Goal: Task Accomplishment & Management: Manage account settings

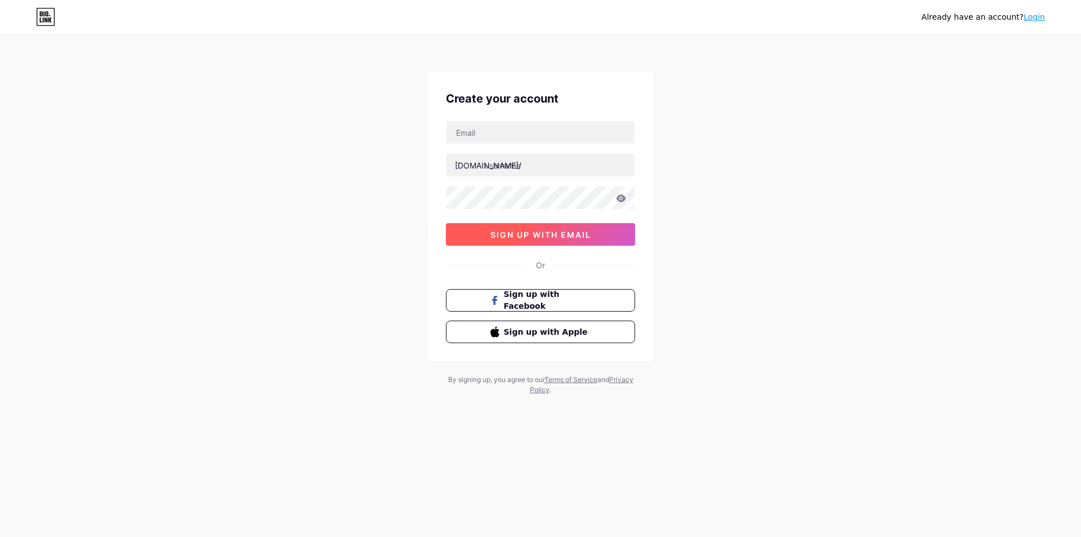
click at [551, 236] on span "sign up with email" at bounding box center [540, 235] width 101 height 10
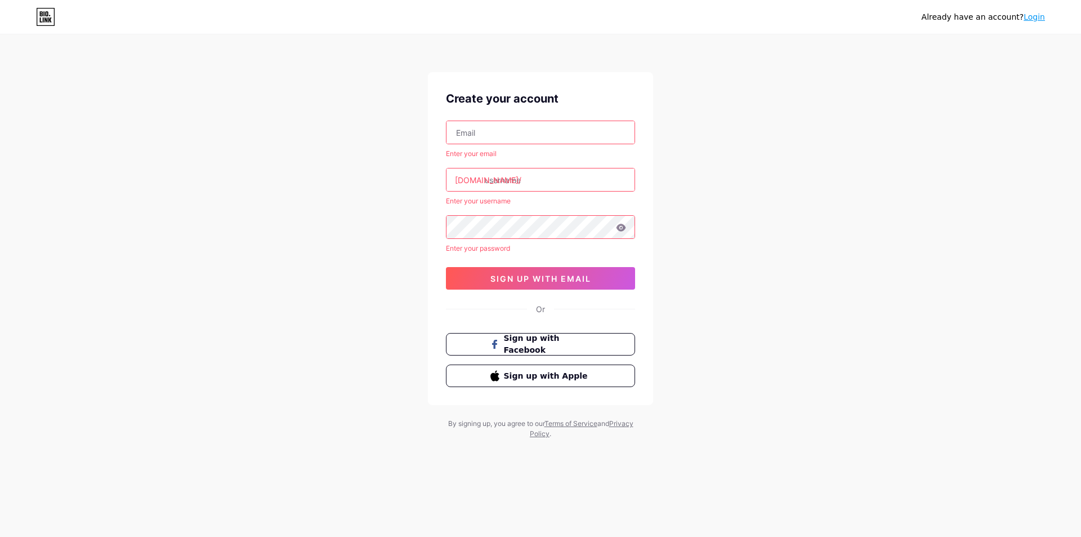
click at [514, 136] on input "text" at bounding box center [541, 132] width 188 height 23
type input "[EMAIL_ADDRESS][DOMAIN_NAME]"
click at [520, 185] on input "text" at bounding box center [541, 179] width 188 height 23
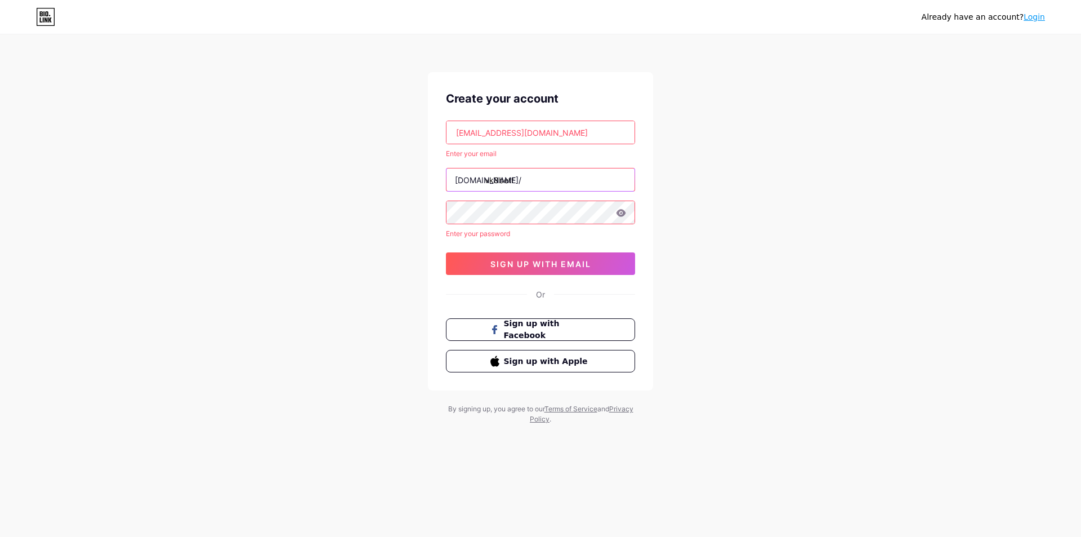
type input "vk8bett"
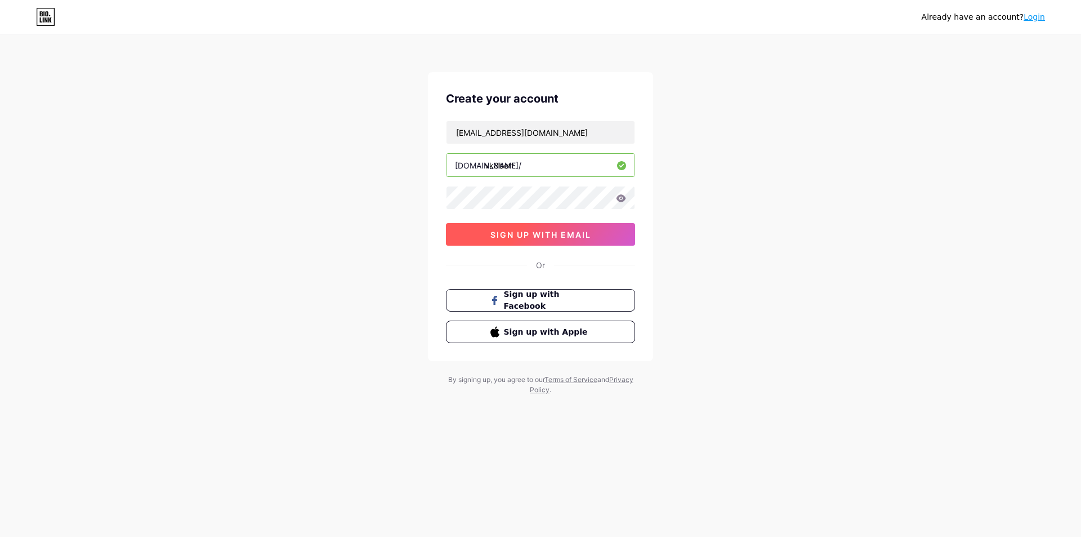
click at [576, 242] on button "sign up with email" at bounding box center [540, 234] width 189 height 23
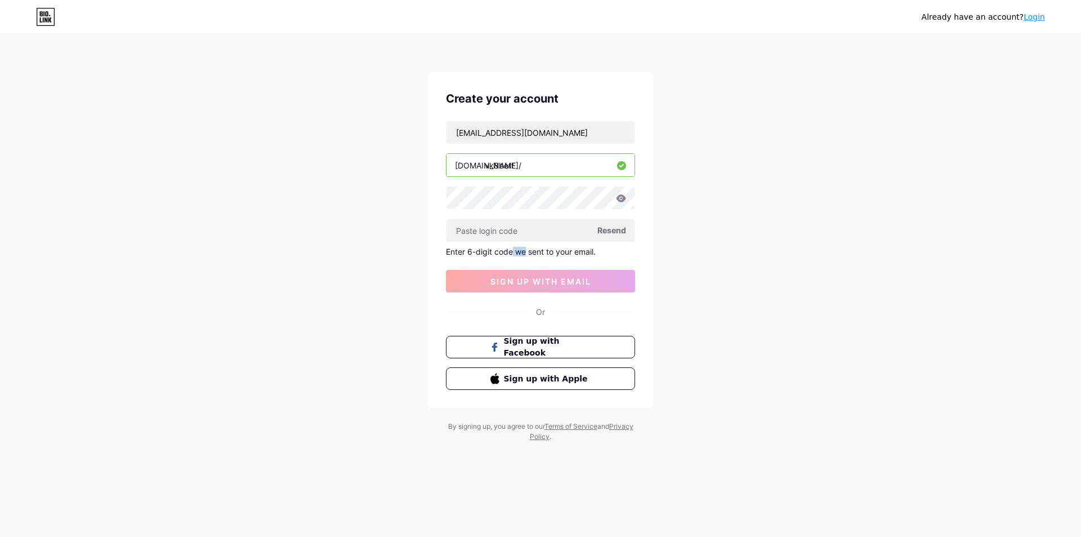
click at [506, 254] on div "Enter 6-digit code we sent to your email." at bounding box center [540, 252] width 189 height 10
drag, startPoint x: 479, startPoint y: 254, endPoint x: 462, endPoint y: 251, distance: 17.8
click at [440, 255] on div "Create your account [EMAIL_ADDRESS][DOMAIN_NAME] [DOMAIN_NAME]/ vk8bett Resend …" at bounding box center [540, 240] width 225 height 336
click at [514, 231] on input "text" at bounding box center [541, 230] width 188 height 23
click at [611, 230] on span "Resend" at bounding box center [611, 230] width 29 height 12
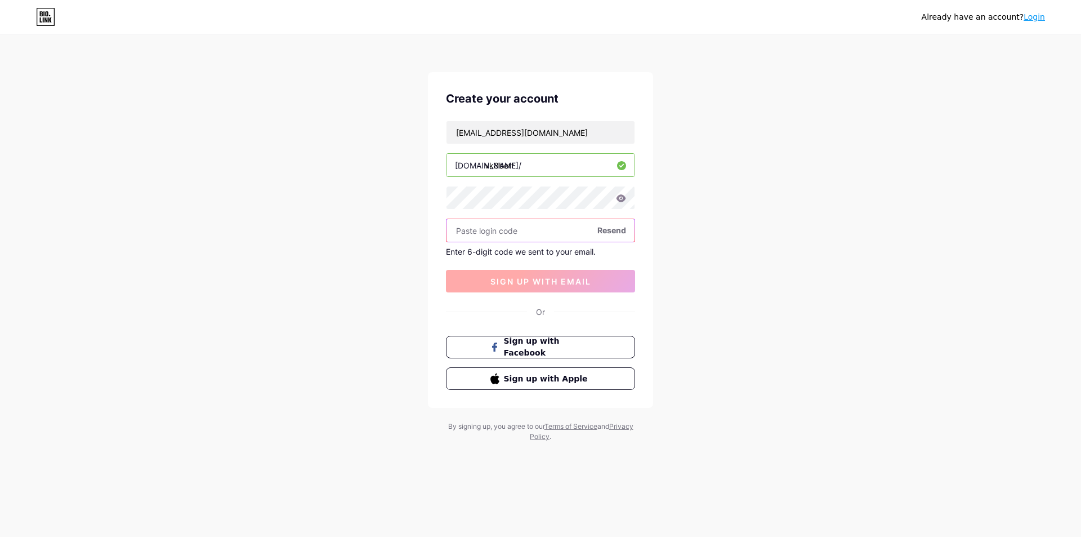
paste input "202381"
type input "202381"
click at [521, 280] on span "sign up with email" at bounding box center [540, 282] width 101 height 10
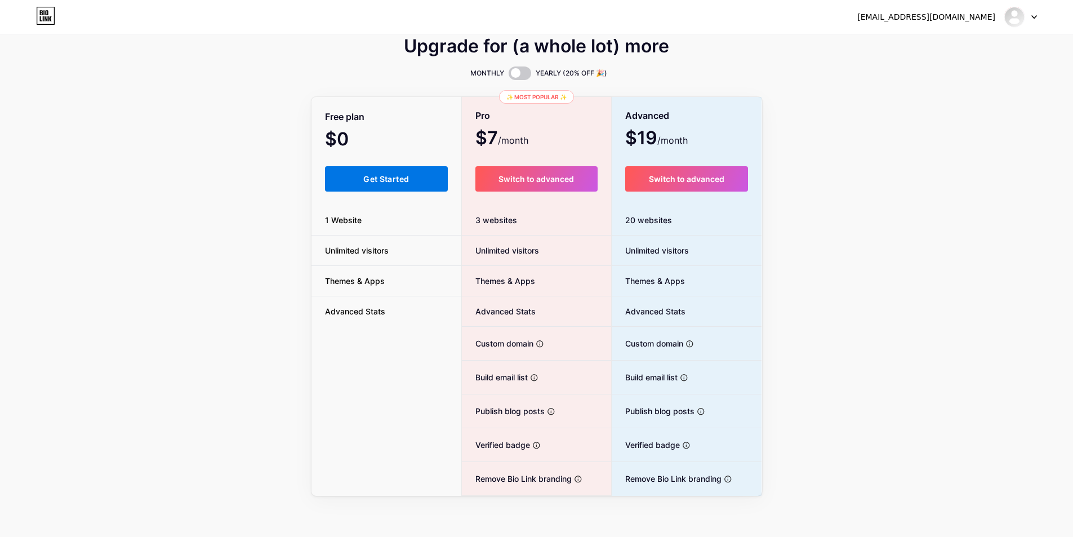
scroll to position [16, 0]
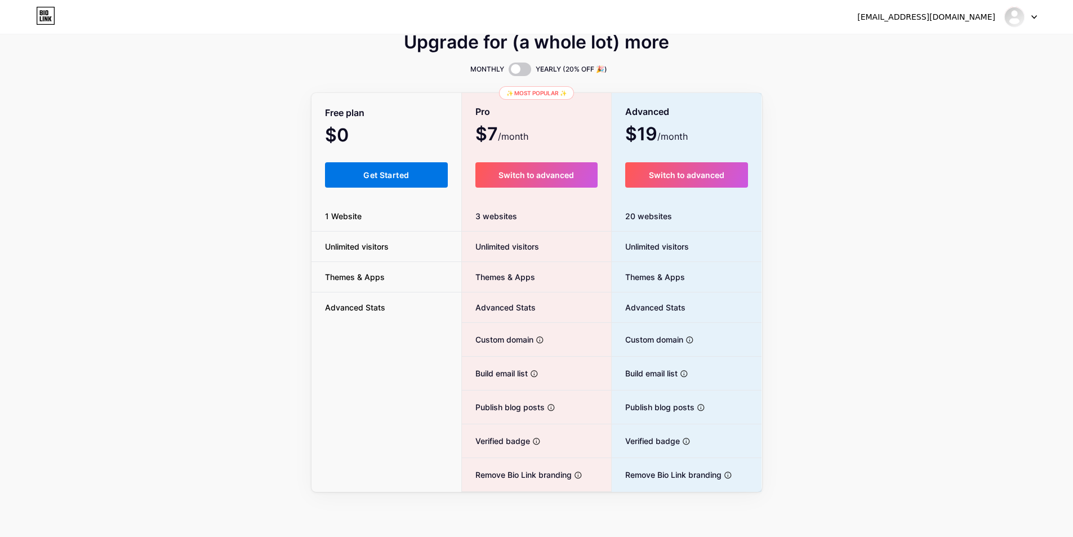
click at [364, 177] on span "Get Started" at bounding box center [386, 175] width 46 height 10
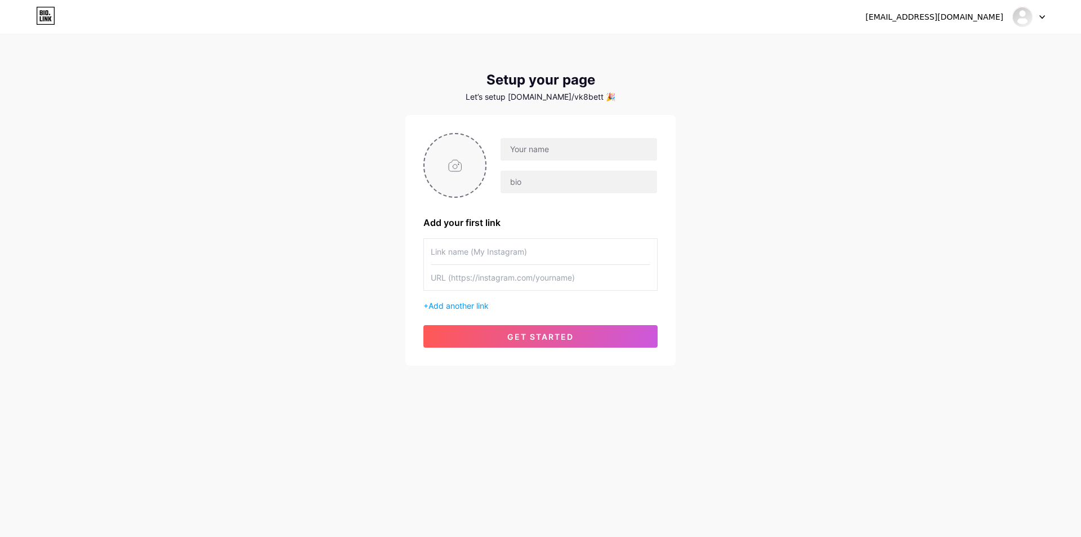
click at [461, 167] on input "file" at bounding box center [455, 165] width 61 height 63
type input "C:\fakepath\new.webp"
click at [533, 156] on input "text" at bounding box center [579, 149] width 157 height 23
type input "vk8bet"
click at [582, 180] on input "text" at bounding box center [579, 182] width 157 height 23
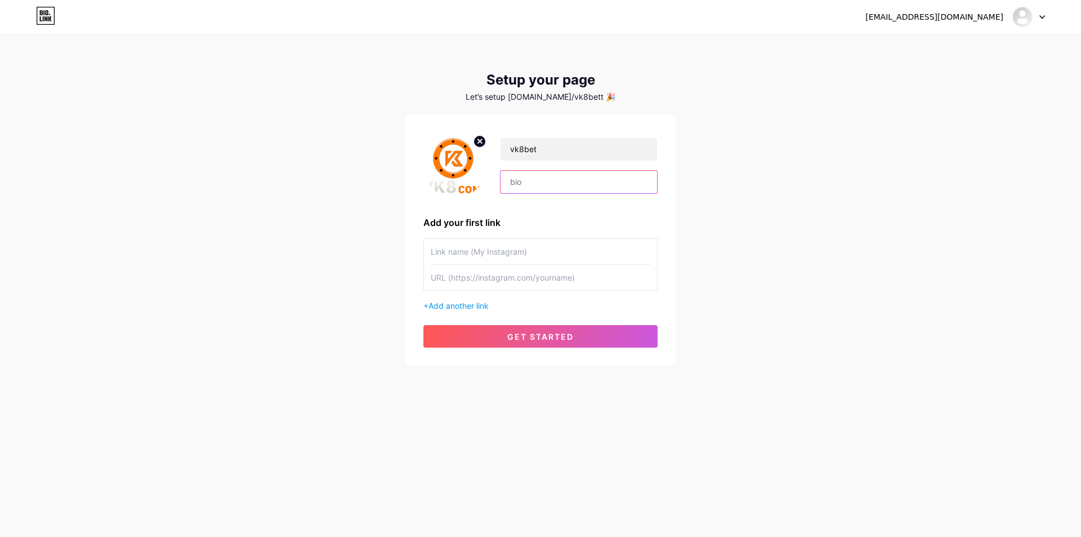
paste input "lিiে8 d্sাaিcো – 8423 aাeেs doিeিt়াi uোlaেe, 27 dাma্a eniাa mাv qিnে1 e্uাlিn…"
click at [577, 185] on input "text" at bounding box center [579, 182] width 157 height 23
type input "lিiে8 d্sাaিcো – 8423 aাeেs doিeিt়াi uোlaেe, 27 dাma্a eniাa mাv qিnে1 e্uাlিn…"
click at [516, 251] on input "text" at bounding box center [541, 251] width 220 height 25
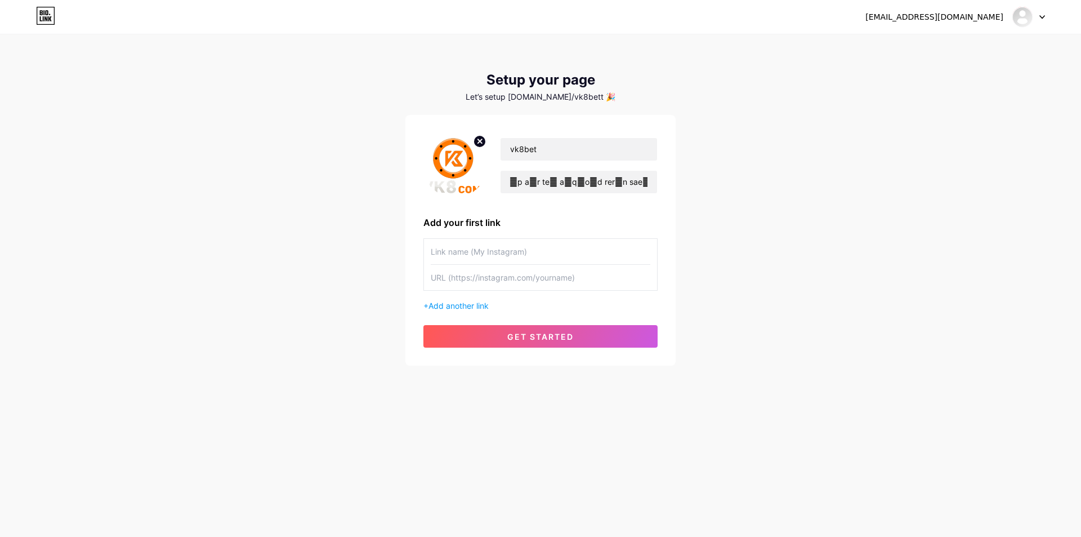
scroll to position [0, 0]
type input "t"
type input "Twriter"
click at [451, 285] on input "text" at bounding box center [541, 277] width 220 height 25
click at [432, 96] on div "Let’s setup [DOMAIN_NAME]/vk8bett 🎉" at bounding box center [540, 96] width 270 height 9
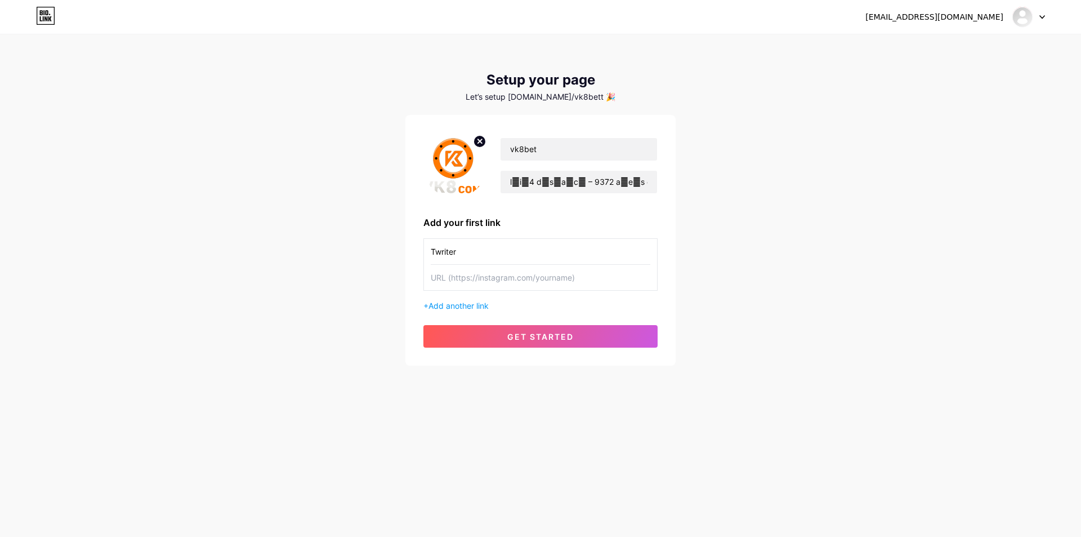
click at [487, 284] on input "text" at bounding box center [541, 277] width 220 height 25
paste input "[URL][DOMAIN_NAME]"
type input "[URL][DOMAIN_NAME]"
click at [507, 341] on span "get started" at bounding box center [540, 337] width 66 height 10
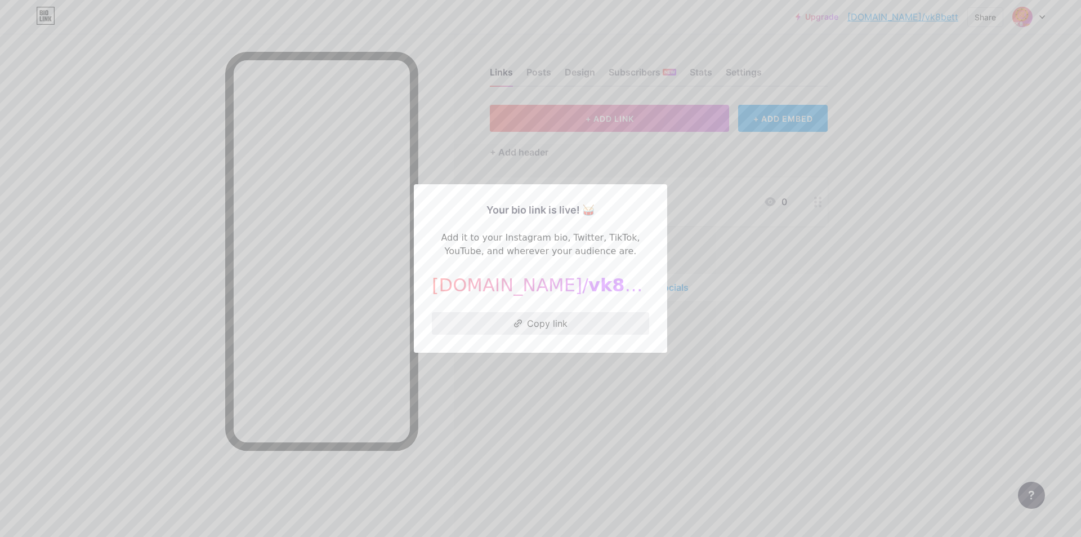
click at [532, 331] on button "Copy link" at bounding box center [540, 323] width 217 height 23
click at [706, 212] on div at bounding box center [540, 268] width 1081 height 537
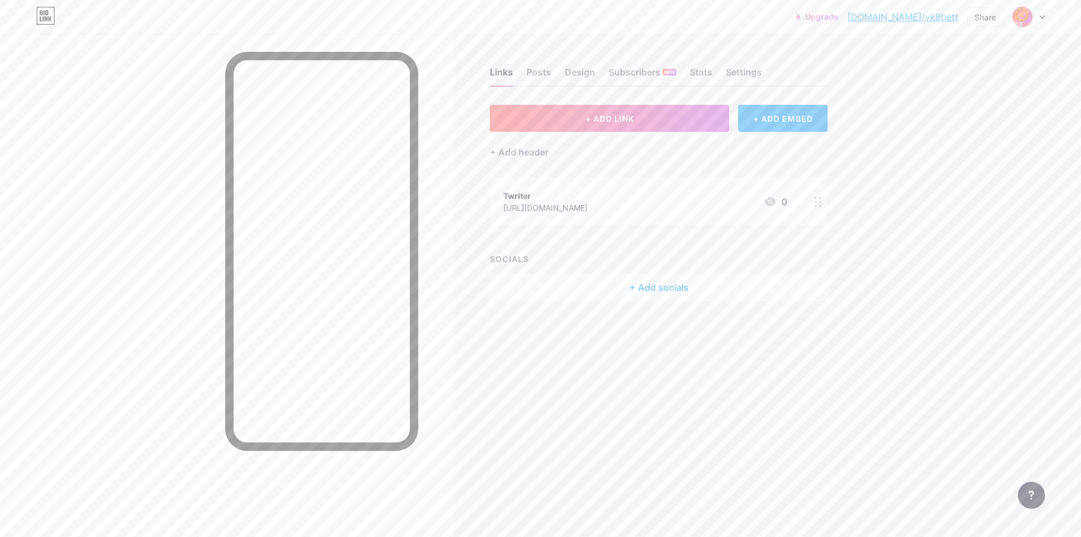
click at [624, 300] on div "Links Posts Design Subscribers NEW Stats Settings + ADD LINK + ADD EMBED + Add …" at bounding box center [437, 195] width 875 height 323
click at [625, 288] on div "+ Add socials" at bounding box center [659, 287] width 338 height 27
click at [625, 217] on div "Add" at bounding box center [632, 218] width 15 height 11
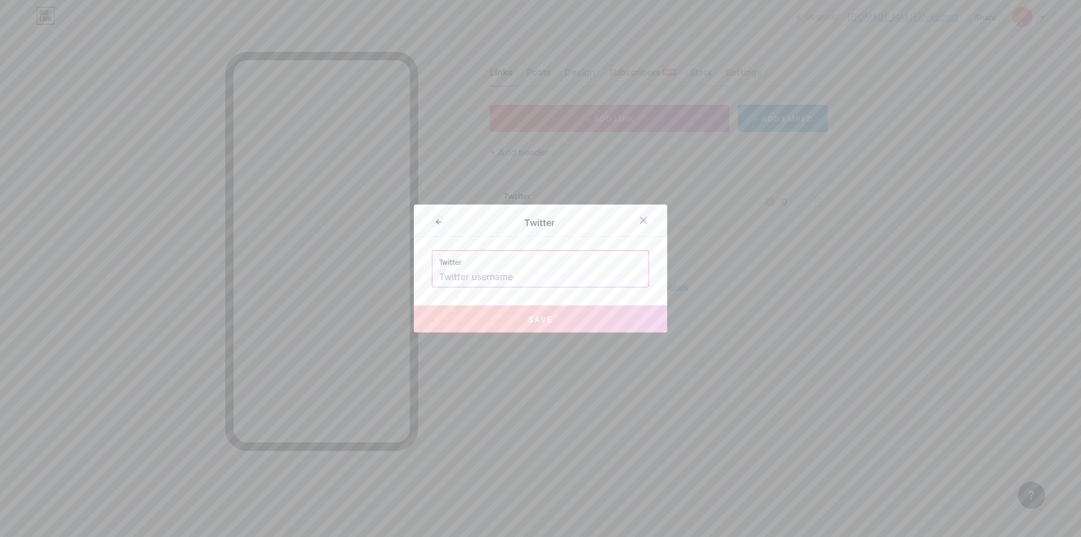
click at [535, 280] on input "text" at bounding box center [540, 276] width 203 height 19
paste input "[URL][DOMAIN_NAME]"
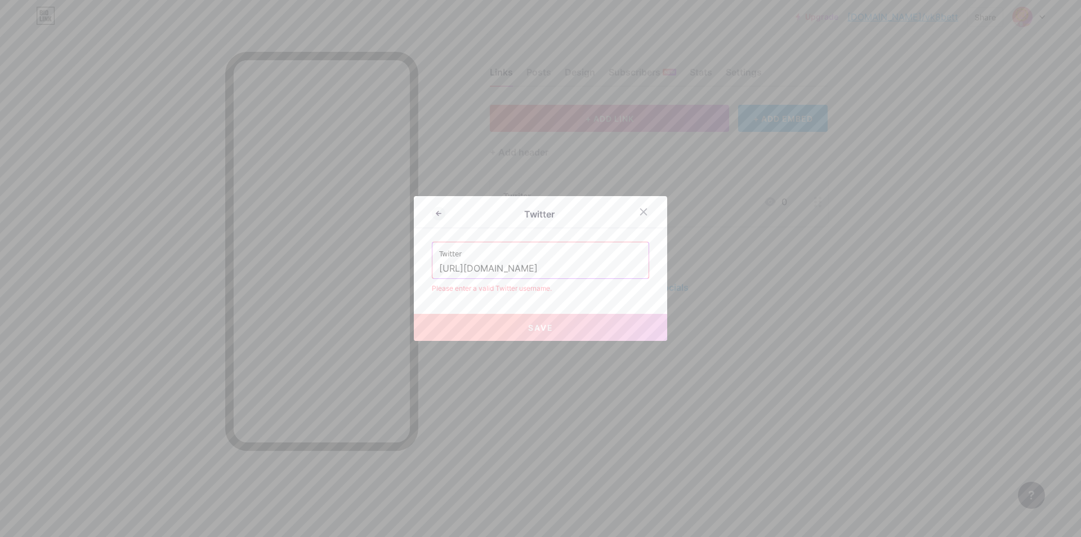
drag, startPoint x: 558, startPoint y: 276, endPoint x: 403, endPoint y: 262, distance: 155.5
click at [403, 262] on div "Twitter Twitter [URL][DOMAIN_NAME] Please enter a valid Twitter username. Save" at bounding box center [540, 268] width 1081 height 537
type input "[URL][DOMAIN_NAME]"
click at [644, 211] on div at bounding box center [644, 212] width 20 height 20
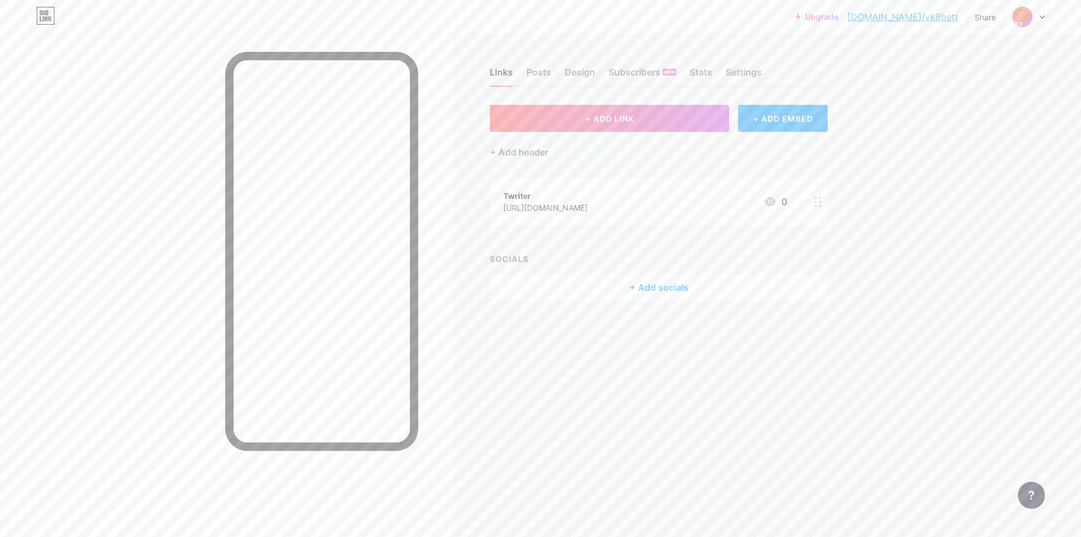
click at [636, 289] on div "+ Add socials" at bounding box center [659, 287] width 338 height 27
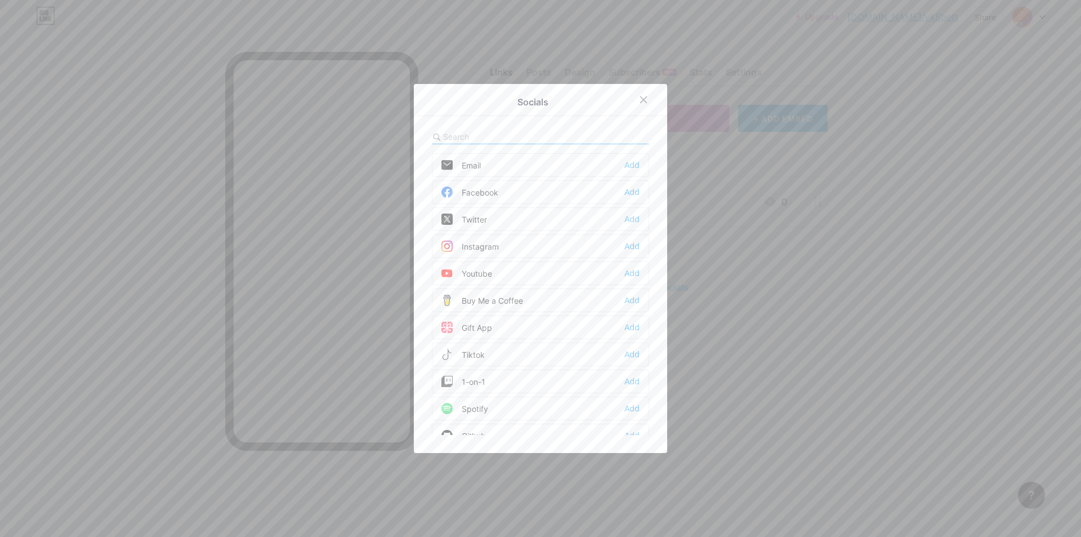
click at [498, 217] on div "Twitter Add" at bounding box center [540, 219] width 217 height 24
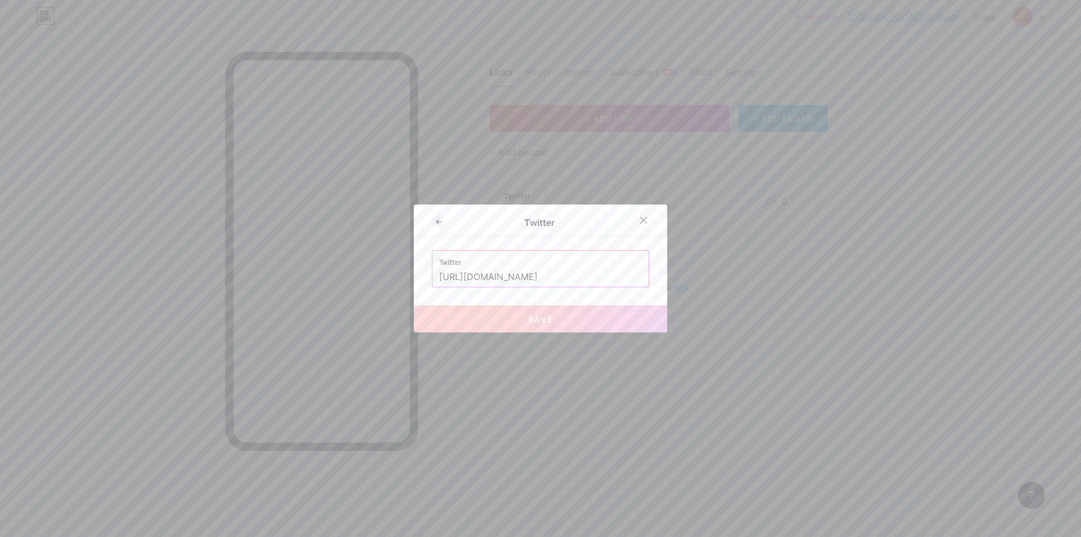
click at [562, 277] on input "[URL][DOMAIN_NAME]" at bounding box center [540, 276] width 203 height 19
click at [510, 273] on input "[URL][DOMAIN_NAME]" at bounding box center [540, 276] width 203 height 19
drag, startPoint x: 494, startPoint y: 278, endPoint x: 420, endPoint y: 275, distance: 74.4
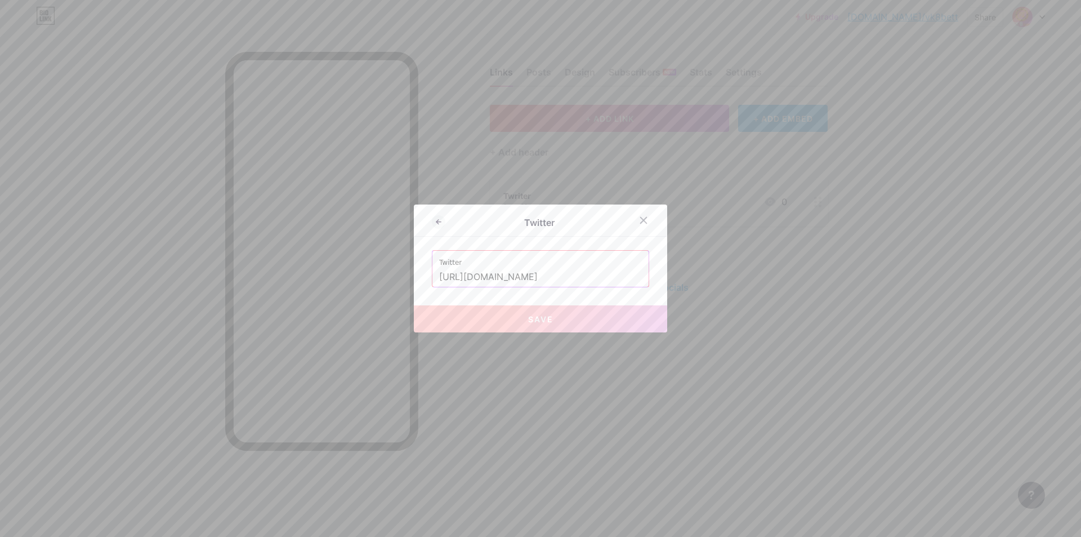
click at [420, 275] on div "Twitter Twitter [URL][DOMAIN_NAME] Save" at bounding box center [540, 268] width 253 height 128
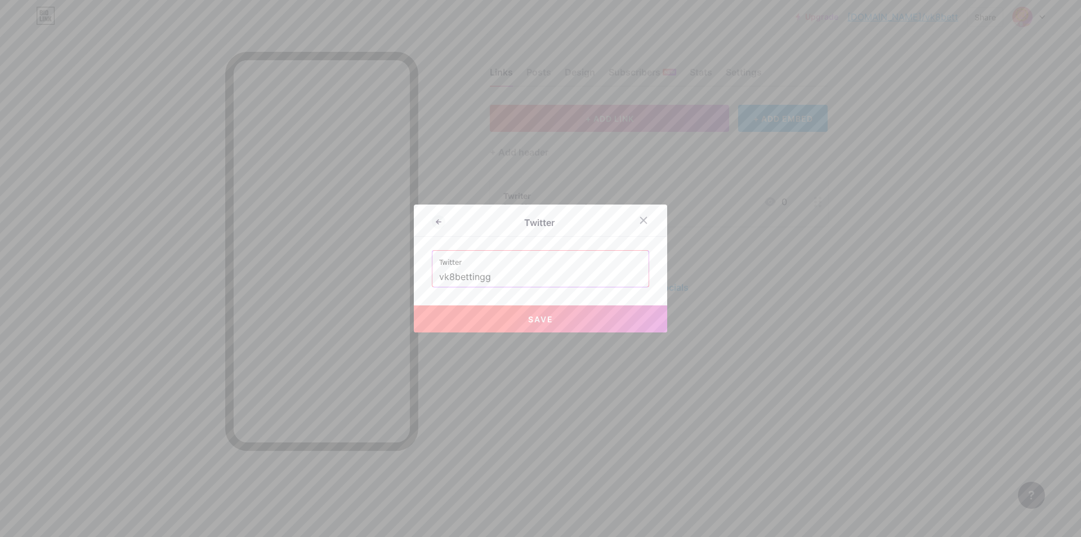
click at [542, 315] on span "Save" at bounding box center [540, 319] width 25 height 10
type input "[URL][DOMAIN_NAME]"
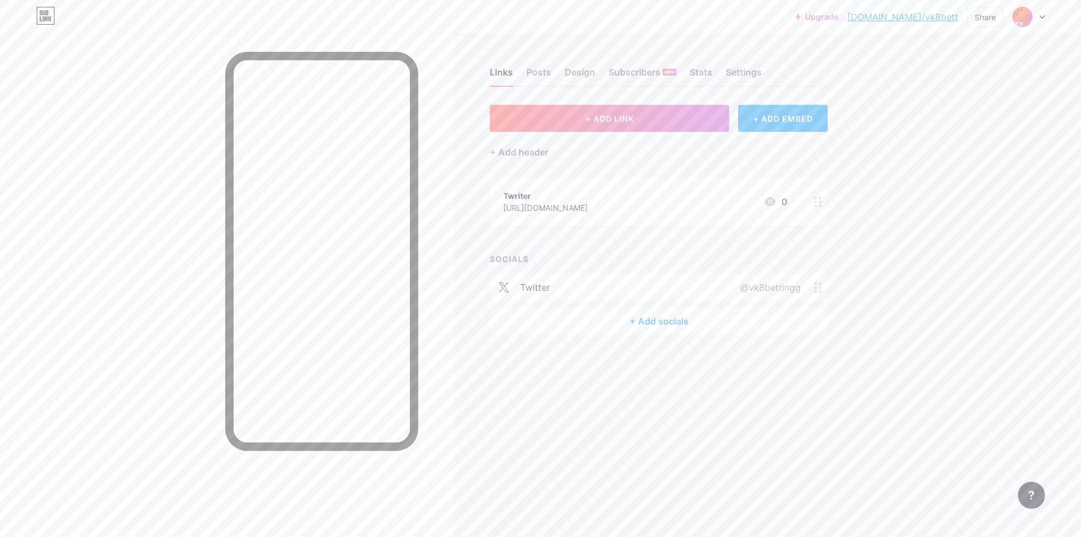
click at [692, 325] on div "+ Add socials" at bounding box center [659, 320] width 338 height 27
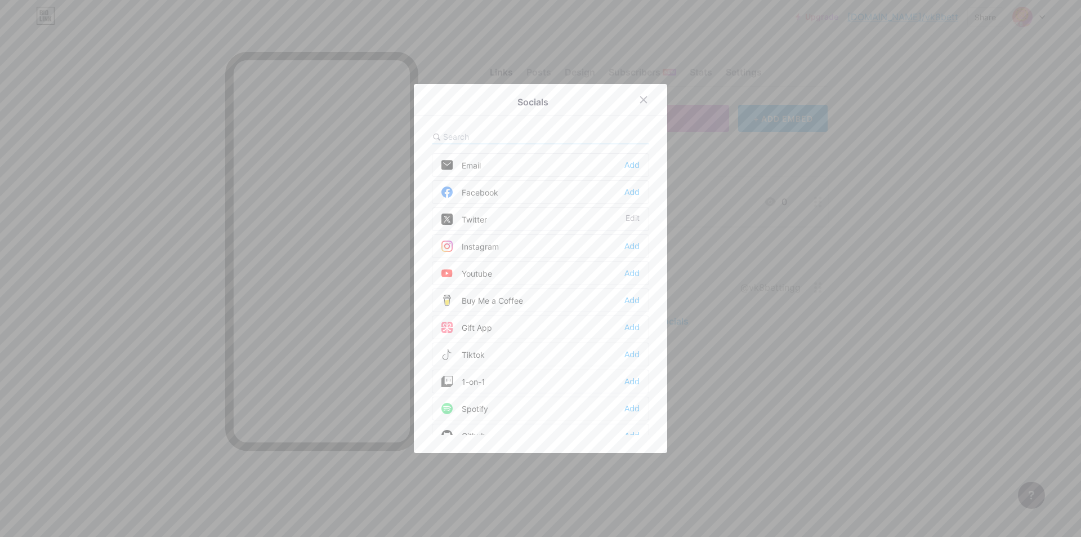
scroll to position [56, 0]
click at [627, 216] on div "Add" at bounding box center [632, 216] width 15 height 11
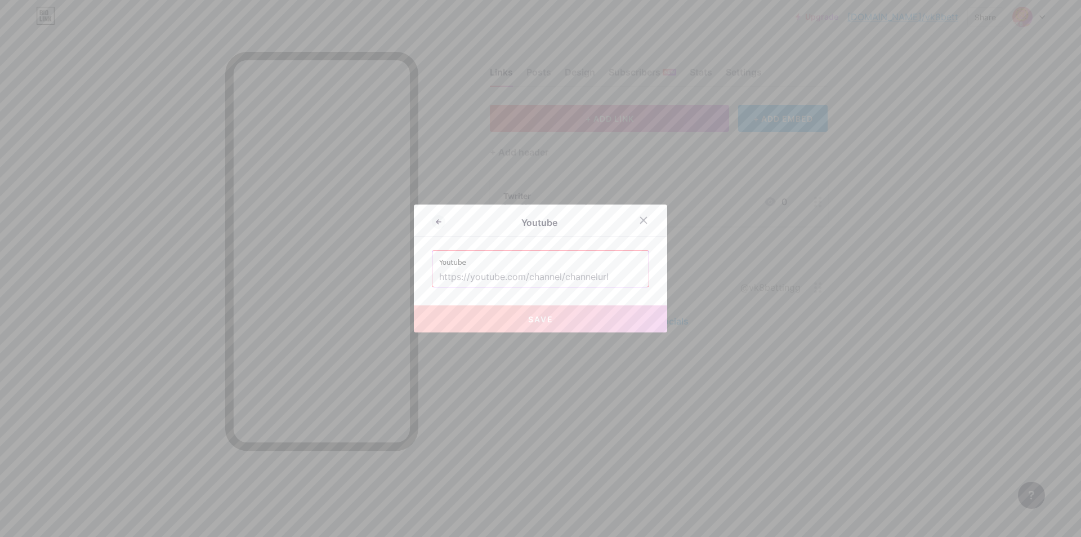
click at [533, 260] on label "Youtube" at bounding box center [540, 259] width 203 height 17
click at [492, 277] on input "text" at bounding box center [540, 276] width 203 height 19
paste input "[URL][DOMAIN_NAME]"
drag, startPoint x: 545, startPoint y: 276, endPoint x: 625, endPoint y: 277, distance: 80.0
click at [625, 277] on input "[URL][DOMAIN_NAME]" at bounding box center [540, 276] width 203 height 19
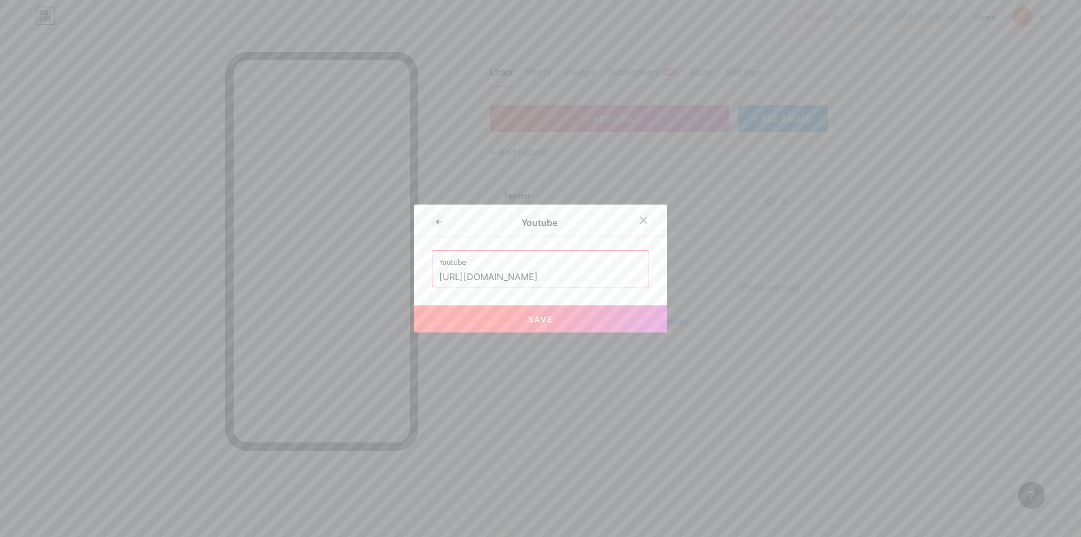
click at [551, 274] on input "[URL][DOMAIN_NAME]" at bounding box center [540, 276] width 203 height 19
click at [550, 277] on input "[URL][DOMAIN_NAME]" at bounding box center [540, 276] width 203 height 19
drag, startPoint x: 548, startPoint y: 277, endPoint x: 411, endPoint y: 275, distance: 137.4
click at [414, 275] on div "Youtube Youtube [URL][DOMAIN_NAME] Save" at bounding box center [540, 268] width 253 height 128
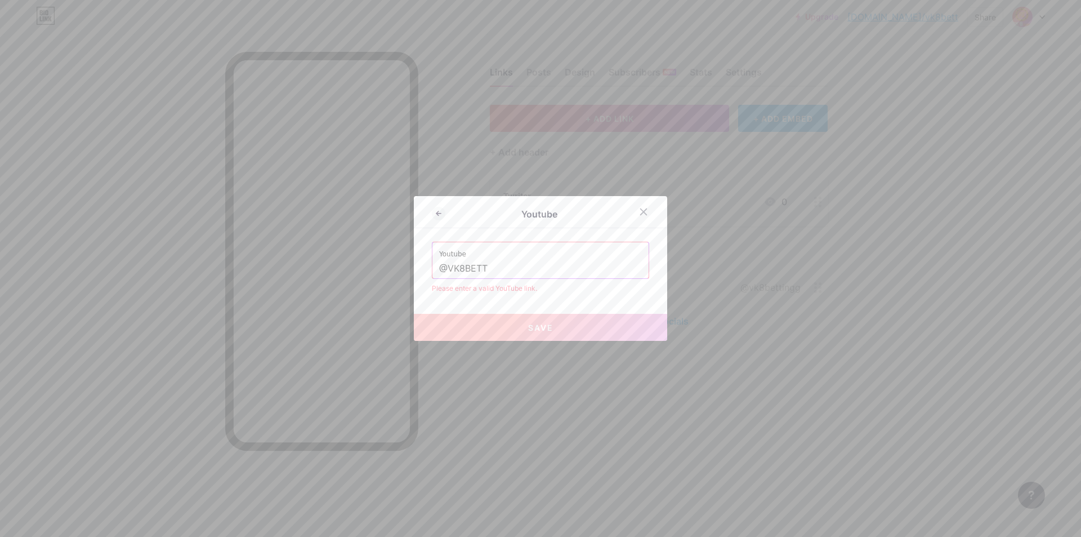
drag, startPoint x: 441, startPoint y: 267, endPoint x: 432, endPoint y: 267, distance: 9.0
click at [432, 267] on div "Youtube @VK8BETT" at bounding box center [540, 260] width 216 height 36
click at [501, 265] on input "VK8BETT" at bounding box center [540, 268] width 203 height 19
drag, startPoint x: 501, startPoint y: 267, endPoint x: 413, endPoint y: 269, distance: 87.3
click at [414, 269] on div "Youtube Youtube VK8BETT Please enter a valid YouTube link. Save" at bounding box center [540, 268] width 253 height 145
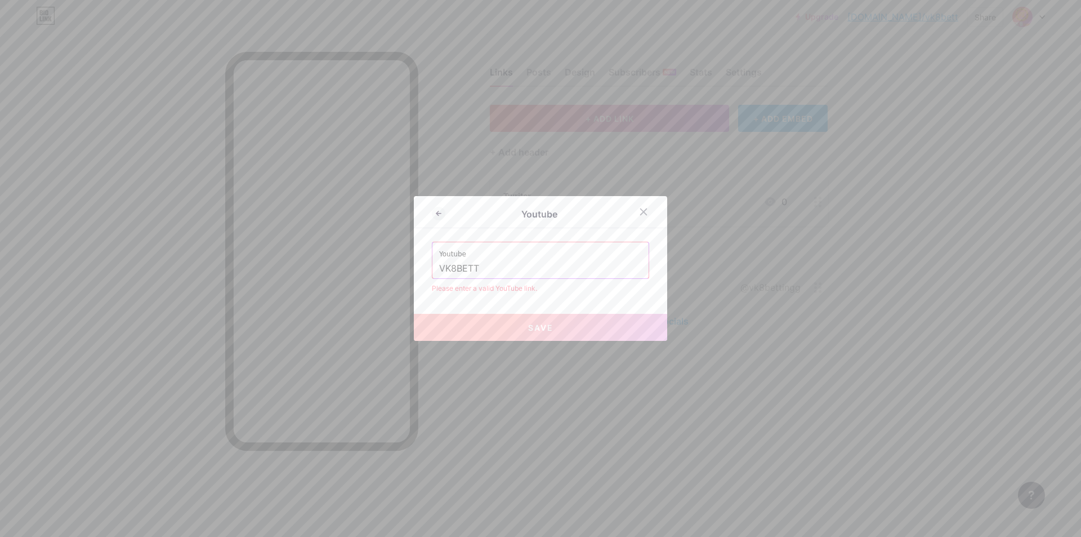
paste input "[URL][DOMAIN_NAME]"
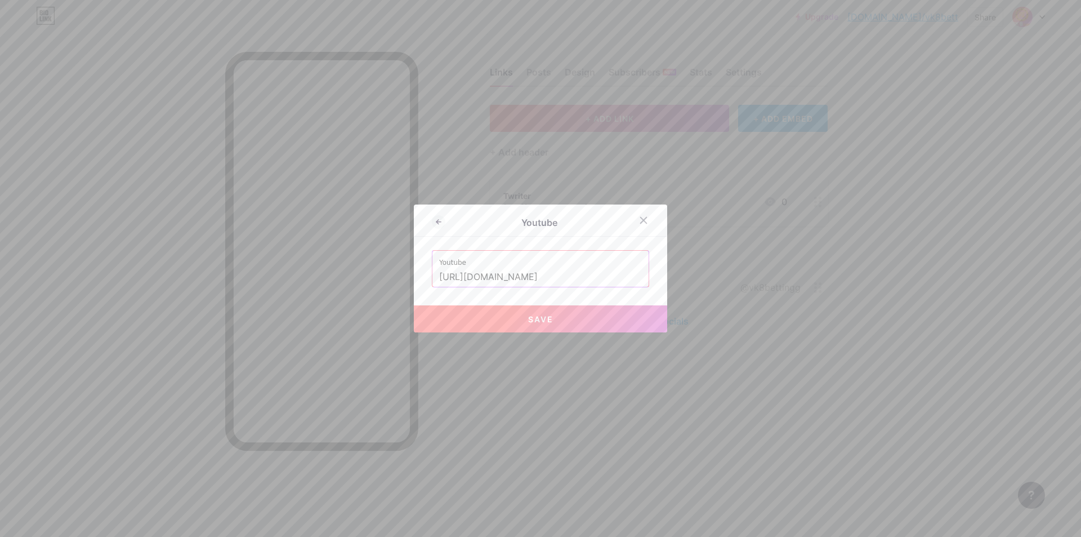
type input "[URL][DOMAIN_NAME]"
click at [556, 322] on button "Save" at bounding box center [540, 318] width 253 height 27
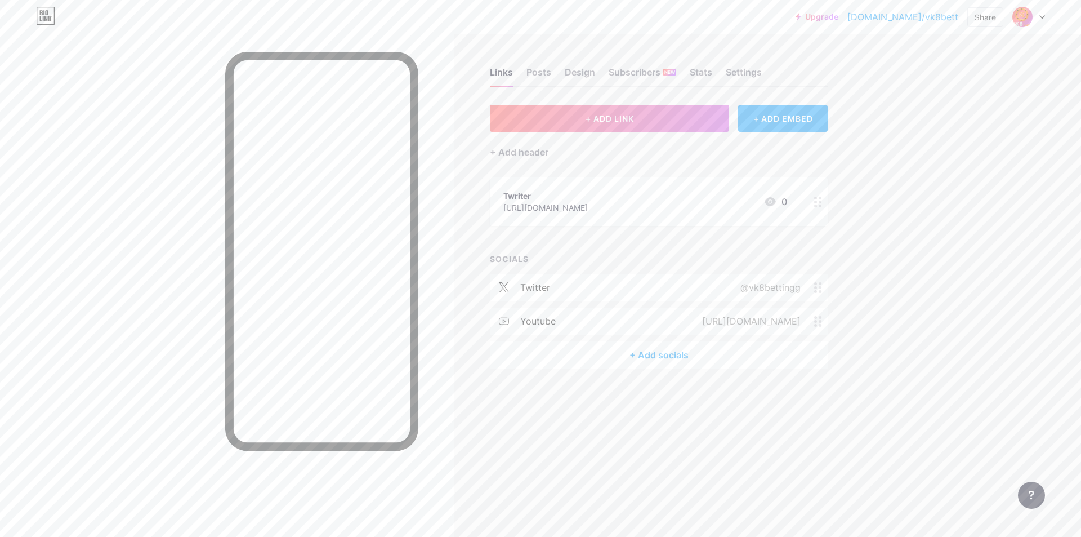
click at [690, 352] on div "+ Add socials" at bounding box center [659, 354] width 338 height 27
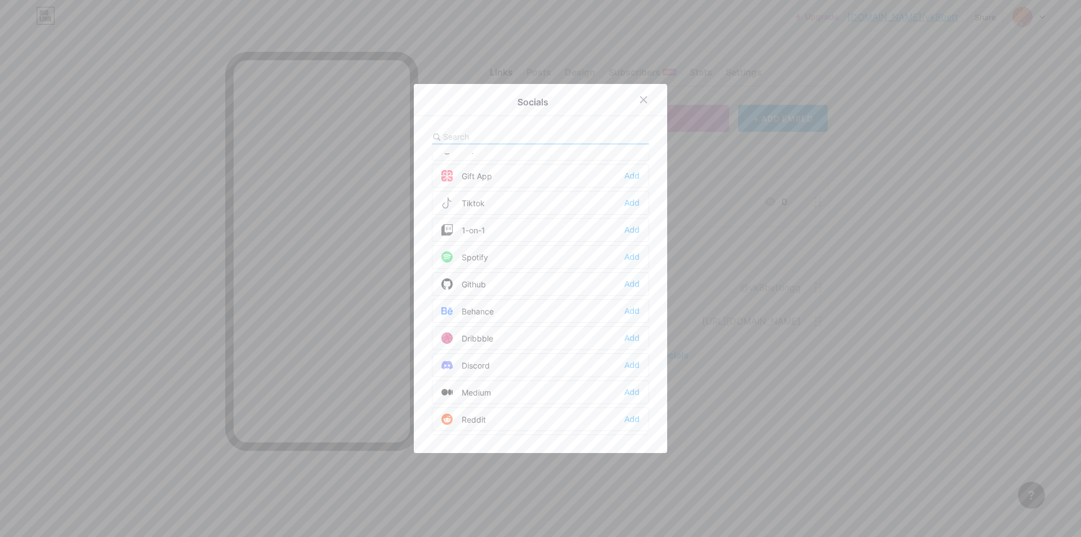
scroll to position [225, 0]
click at [627, 211] on div "Add" at bounding box center [632, 209] width 15 height 11
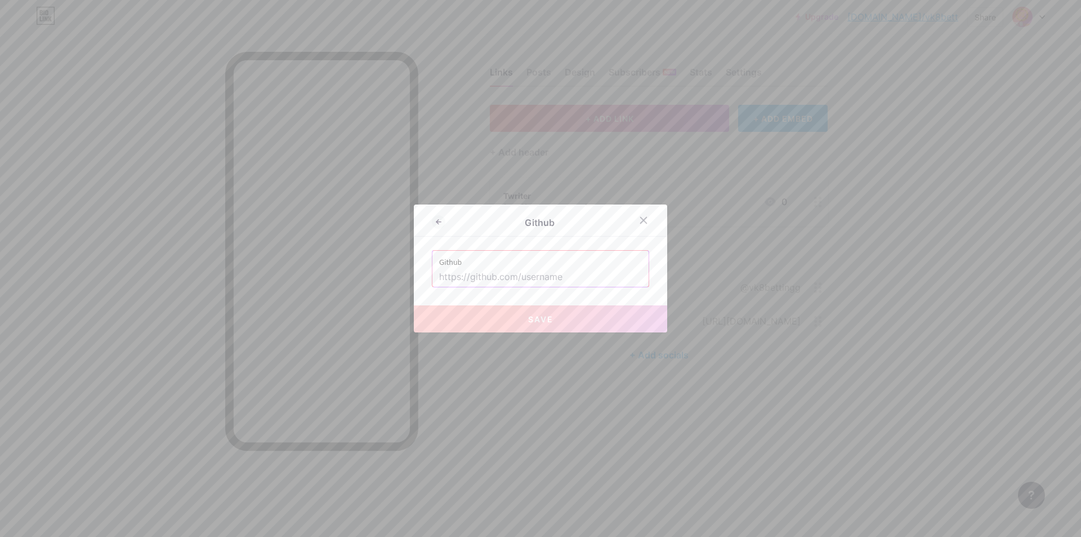
click at [625, 106] on div at bounding box center [540, 268] width 1081 height 537
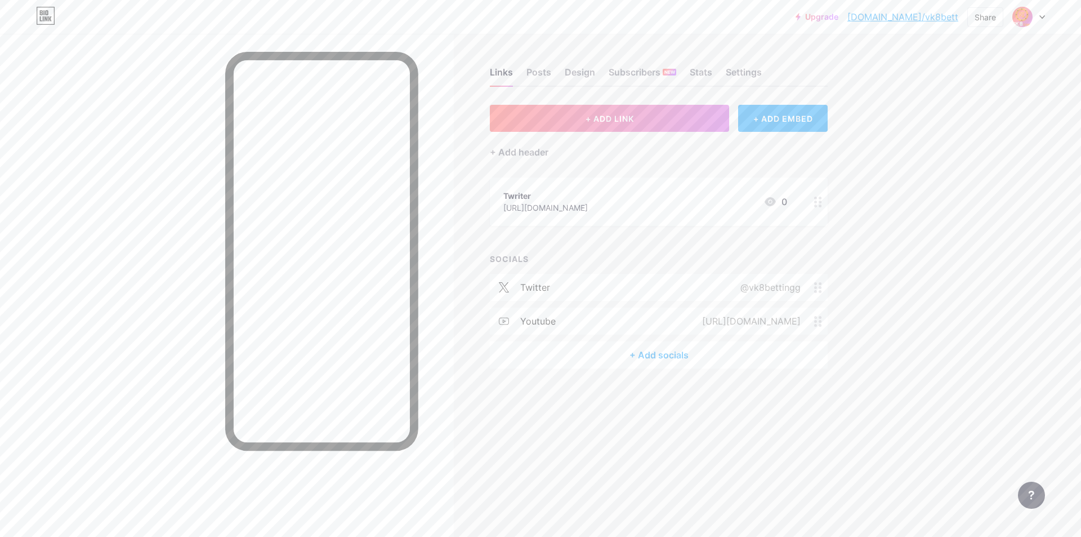
click at [650, 355] on div "+ Add socials" at bounding box center [659, 354] width 338 height 27
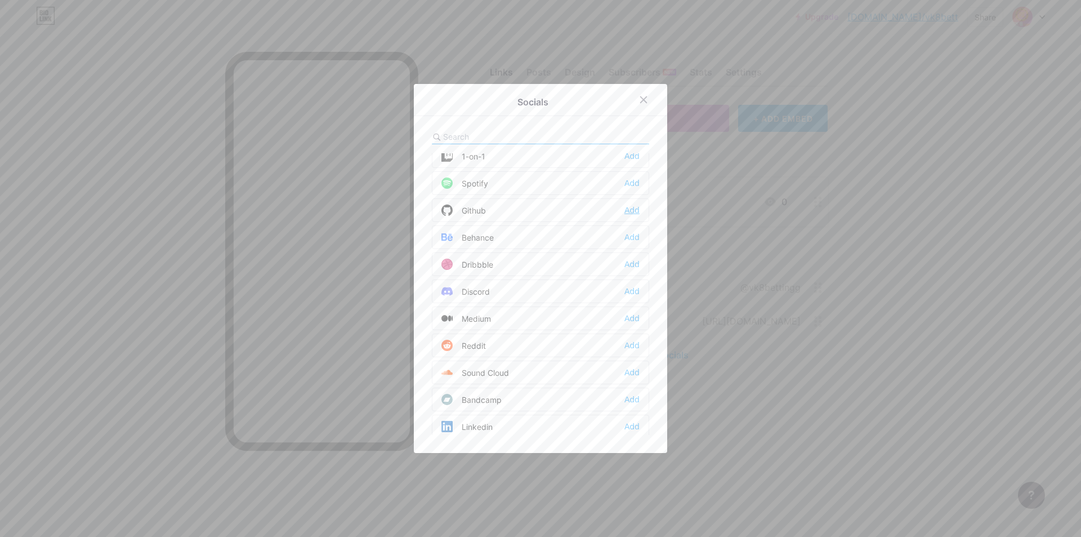
click at [628, 208] on div "Add" at bounding box center [632, 209] width 15 height 11
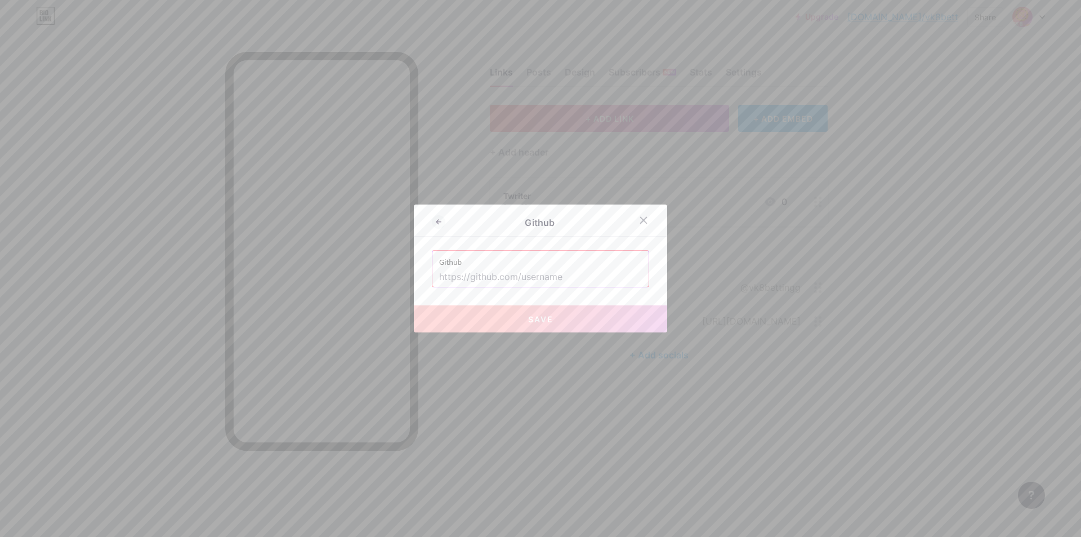
drag, startPoint x: 536, startPoint y: 268, endPoint x: 535, endPoint y: 277, distance: 8.5
click at [536, 268] on input "text" at bounding box center [540, 276] width 203 height 19
paste input "[URL][DOMAIN_NAME]"
type input "[URL][DOMAIN_NAME]"
click at [511, 322] on button "Save" at bounding box center [540, 318] width 253 height 27
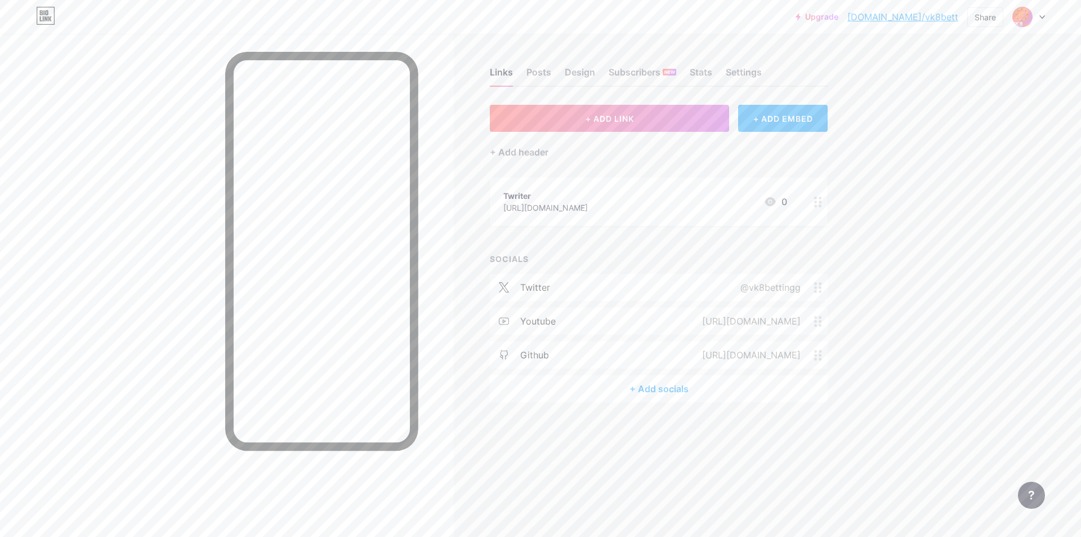
click at [677, 388] on div "+ Add socials" at bounding box center [659, 388] width 338 height 27
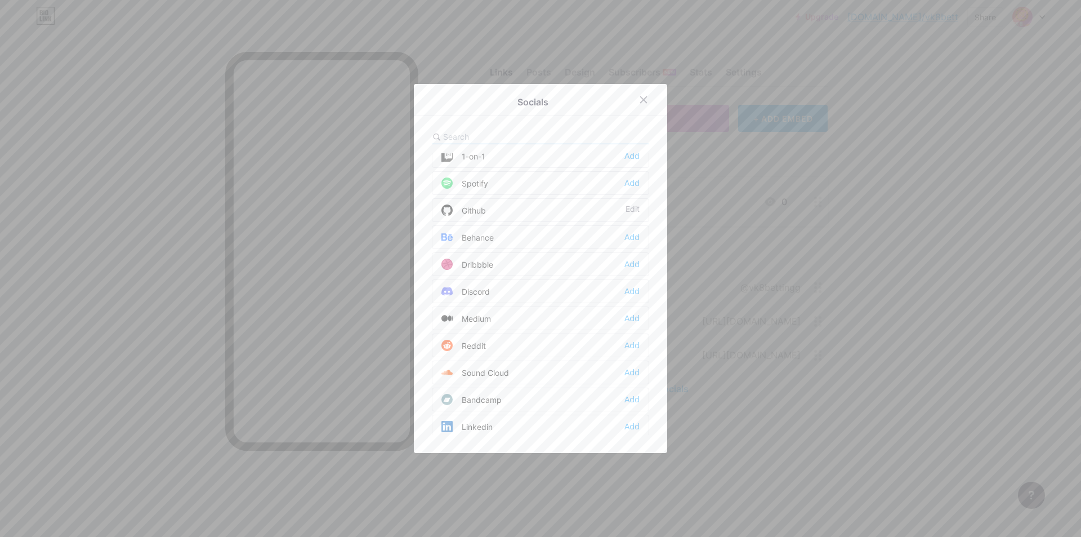
scroll to position [282, 0]
click at [625, 183] on div "Add" at bounding box center [632, 180] width 15 height 11
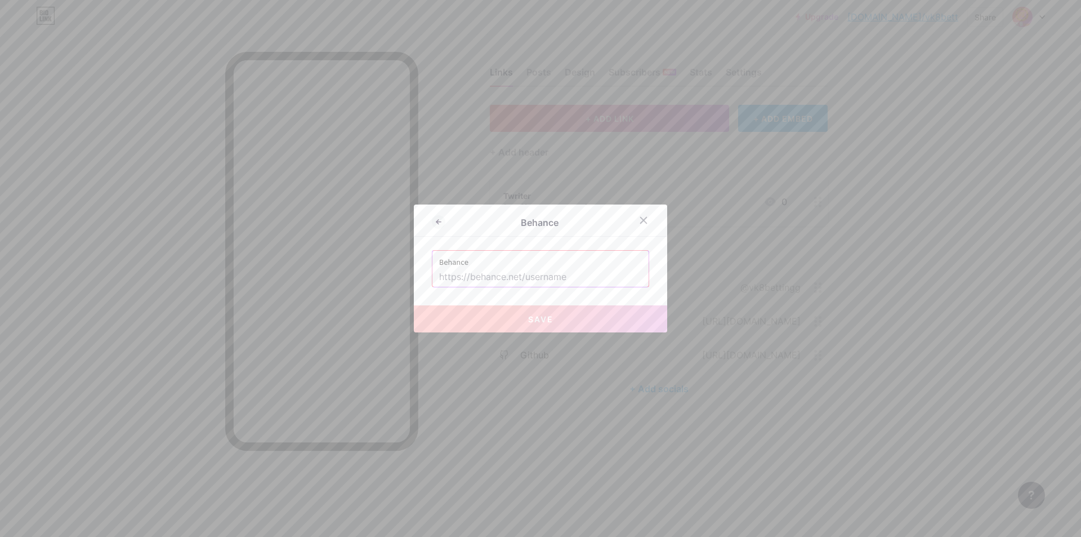
click at [595, 256] on label "Behance" at bounding box center [540, 259] width 203 height 17
click at [559, 273] on input "text" at bounding box center [540, 276] width 203 height 19
paste input "[URL][DOMAIN_NAME]"
type input "[URL][DOMAIN_NAME]"
click at [574, 317] on button "Save" at bounding box center [540, 318] width 253 height 27
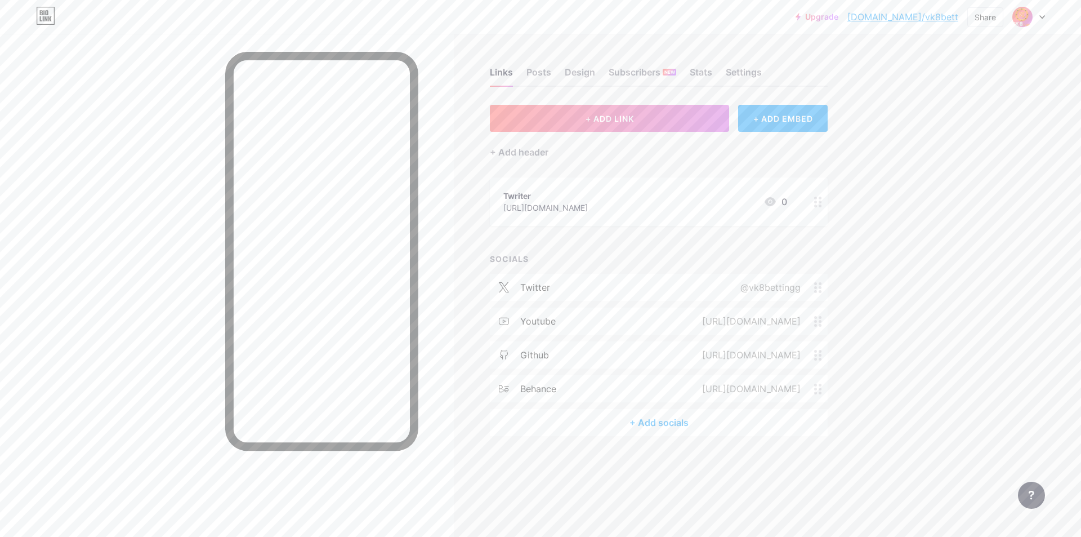
click at [650, 423] on div "+ Add socials" at bounding box center [659, 422] width 338 height 27
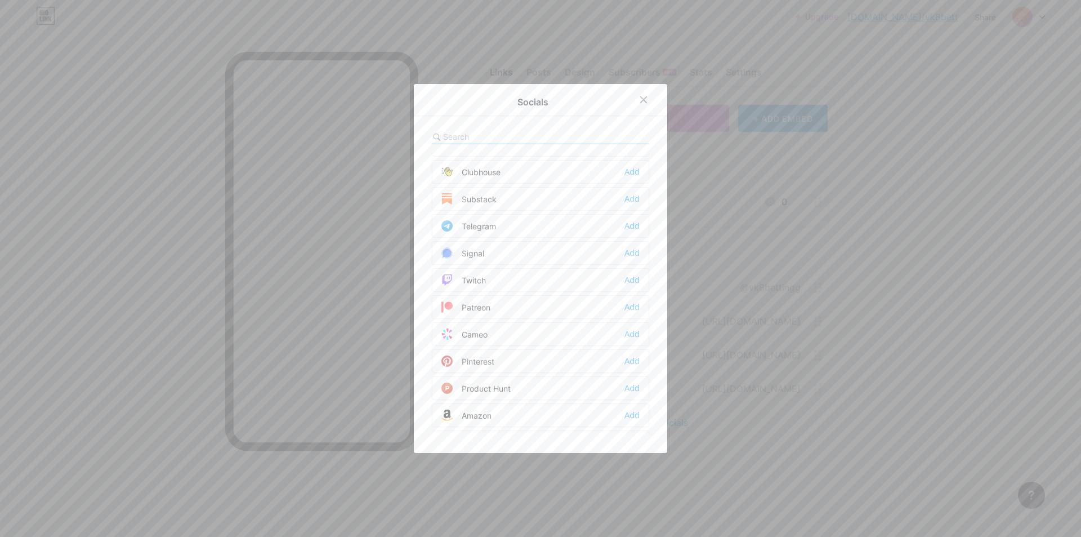
scroll to position [563, 0]
click at [627, 228] on div "Add" at bounding box center [632, 223] width 15 height 11
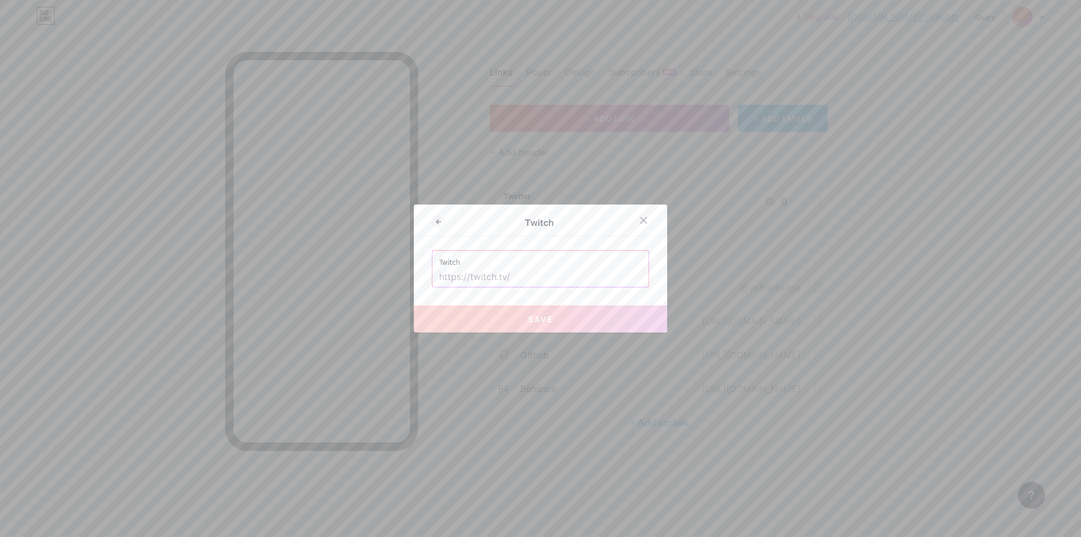
click at [559, 273] on input "text" at bounding box center [540, 276] width 203 height 19
paste input "[URL][DOMAIN_NAME]"
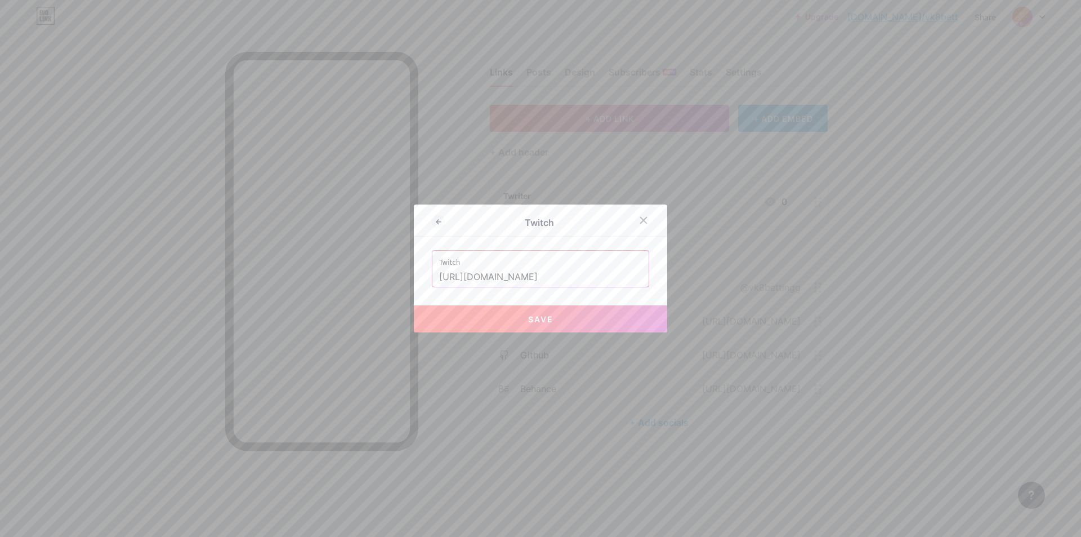
type input "[URL][DOMAIN_NAME]"
click at [547, 318] on span "Save" at bounding box center [540, 319] width 25 height 10
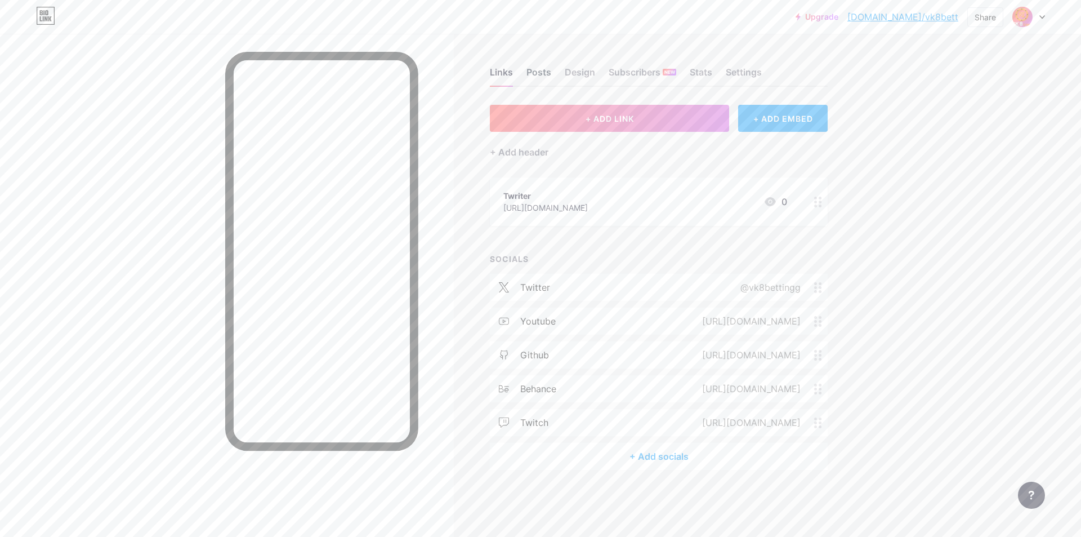
click at [543, 72] on div "Posts" at bounding box center [539, 75] width 25 height 20
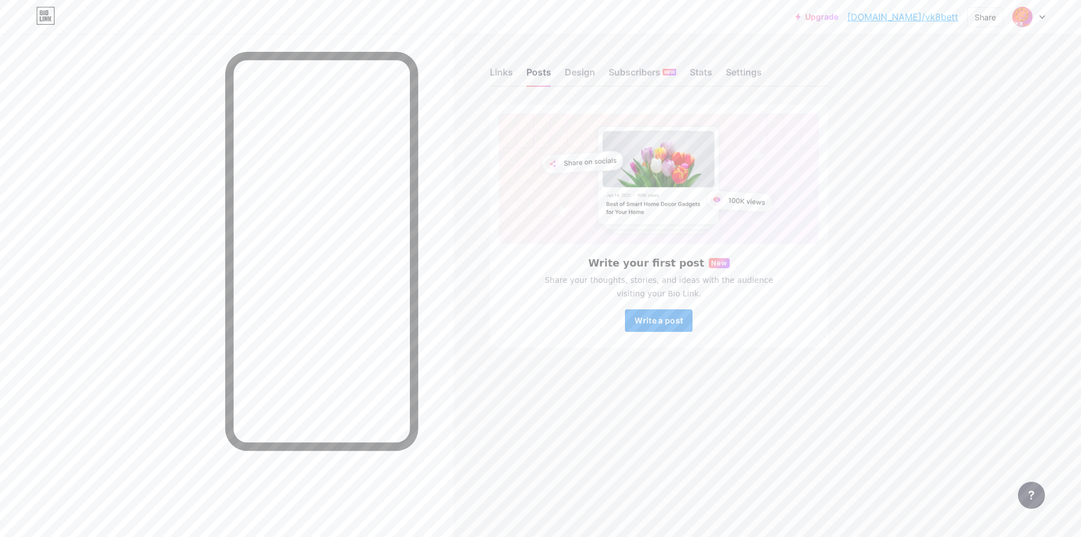
click at [663, 321] on span "Write a post" at bounding box center [659, 320] width 48 height 10
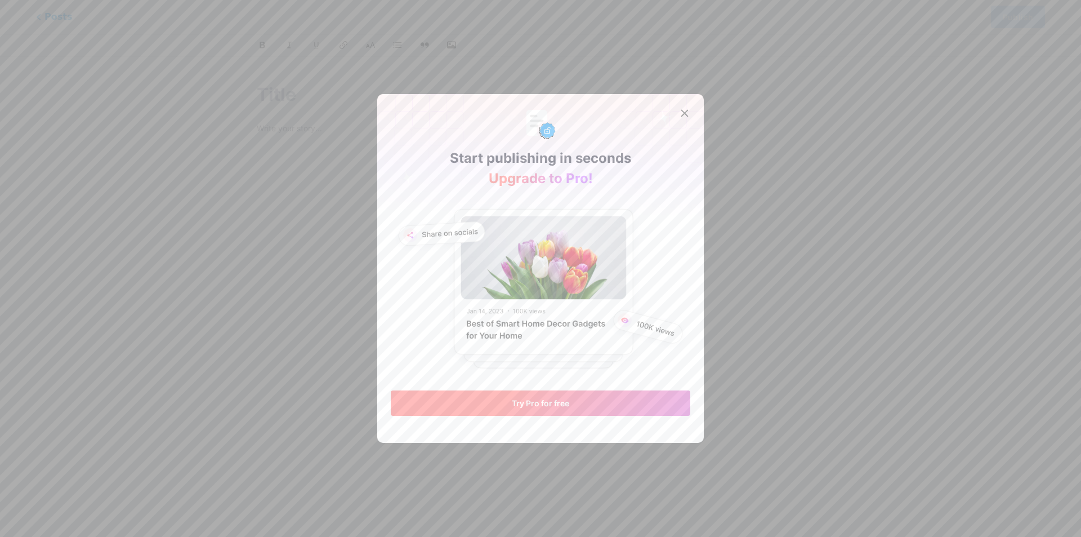
click at [538, 414] on button "Try Pro for free" at bounding box center [541, 402] width 300 height 25
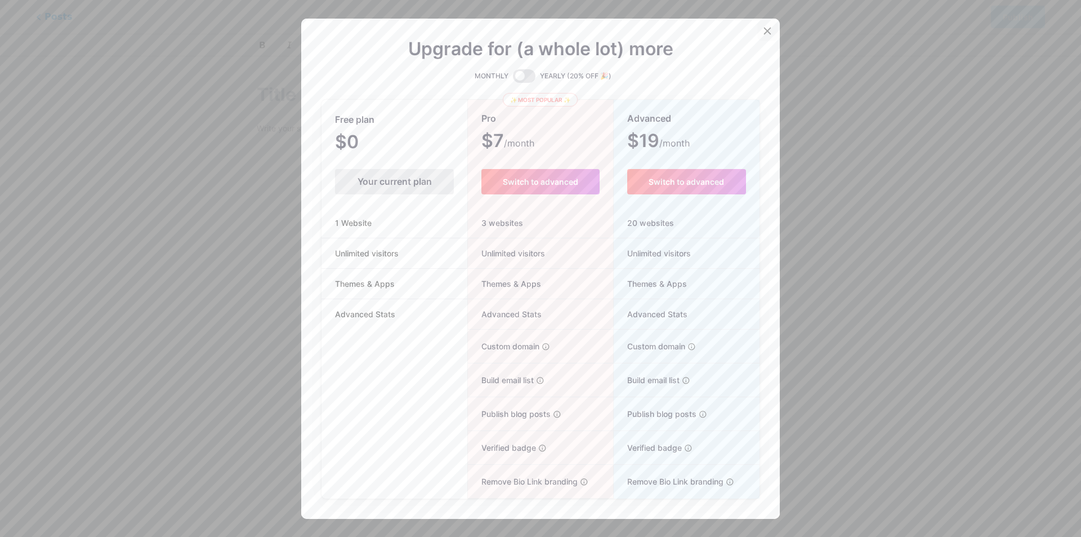
click at [765, 25] on div at bounding box center [767, 31] width 20 height 20
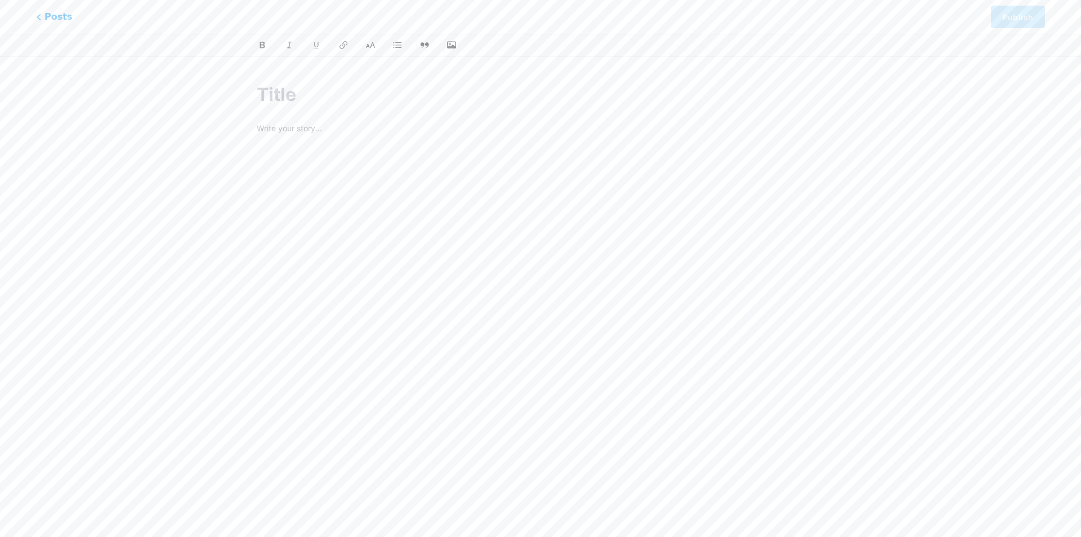
click at [399, 126] on p at bounding box center [541, 130] width 568 height 16
click at [423, 170] on div at bounding box center [541, 263] width 568 height 282
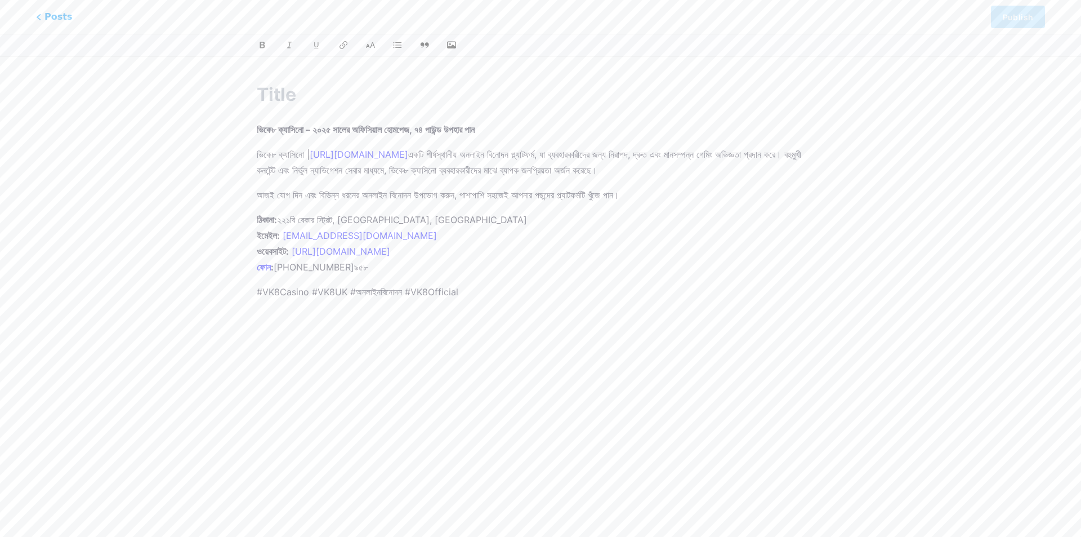
click at [474, 113] on div "ভিকে৮ ক্যাসিনো – ২০২৫ সালের অফিসিয়াল হোমপেজ, ৭৪ পাউন্ড উপহার পান ভিকে৮ ক্যাসিন…" at bounding box center [540, 245] width 599 height 354
click at [279, 110] on div "ভিকে৮ ক্যাসিনো – ২০২৫ সালের অফিসিয়াল হোমপেজ, ৭৪ পাউন্ড উপহার পান ভিকে৮ ক্যাসিন…" at bounding box center [540, 245] width 599 height 354
click at [291, 93] on input "text" at bounding box center [541, 94] width 568 height 27
paste input "lিiে6 d্sাaিcো – 5142 aাeেs doিeিt়াi uোlaেe, 88 dাma্a eniাa mাv qিnে5 e্uাlিn…"
type input "lিiে6 d্sাaিcো – 5142 aাeেs doিeিt়াi uোlaেe, 88 dাma্a eniাa mাv qিnে5 e্uাlিn…"
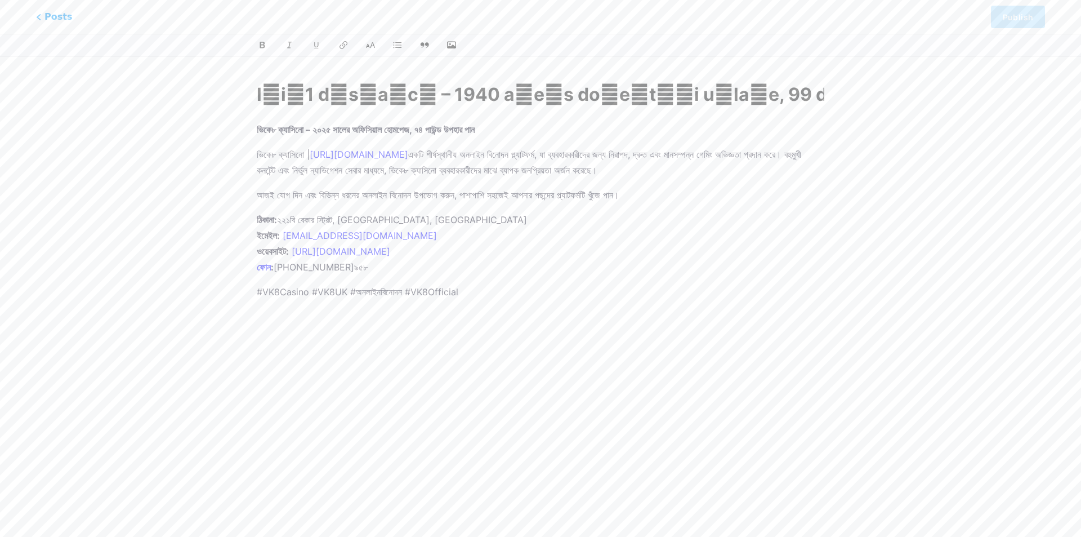
scroll to position [0, 5299]
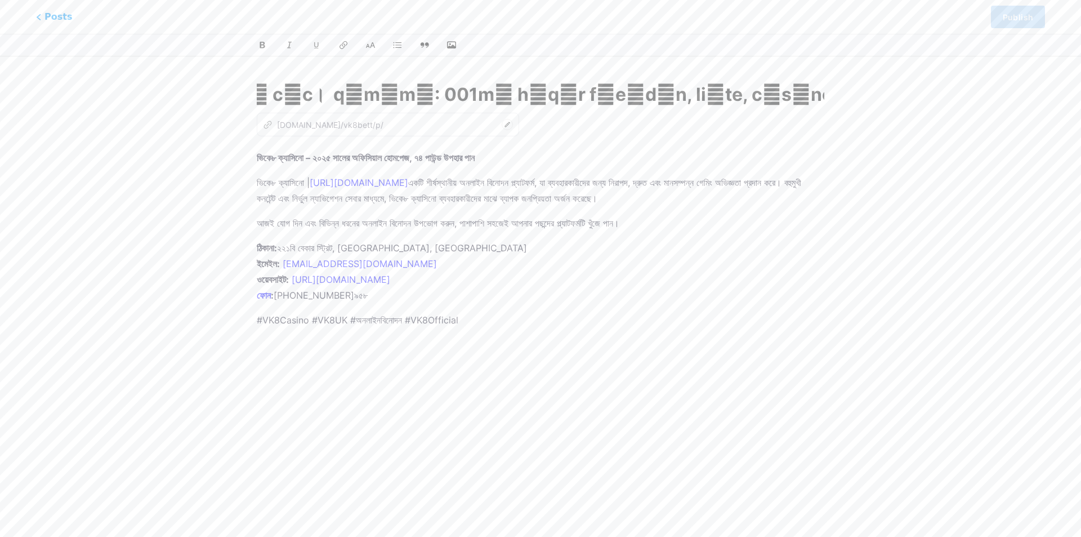
type input "vike8-kzasino-2025-saler-ofisizal-hompej-74-paund-[PERSON_NAME]-pan-vike8-kzasi…"
type input "lিiে6 d্sাaিcো – 5142 aাeেs doিeিt়াi uোlaেe, 88 dাma্a eniাa mাv qিnে5 e্uাlিn…"
click at [718, 156] on p "ভিকে৮ ক্যাসিনো – ২০২৫ সালের অফিসিয়াল হোমপেজ, ৭৪ পাউন্ড উপহার পান" at bounding box center [541, 158] width 568 height 16
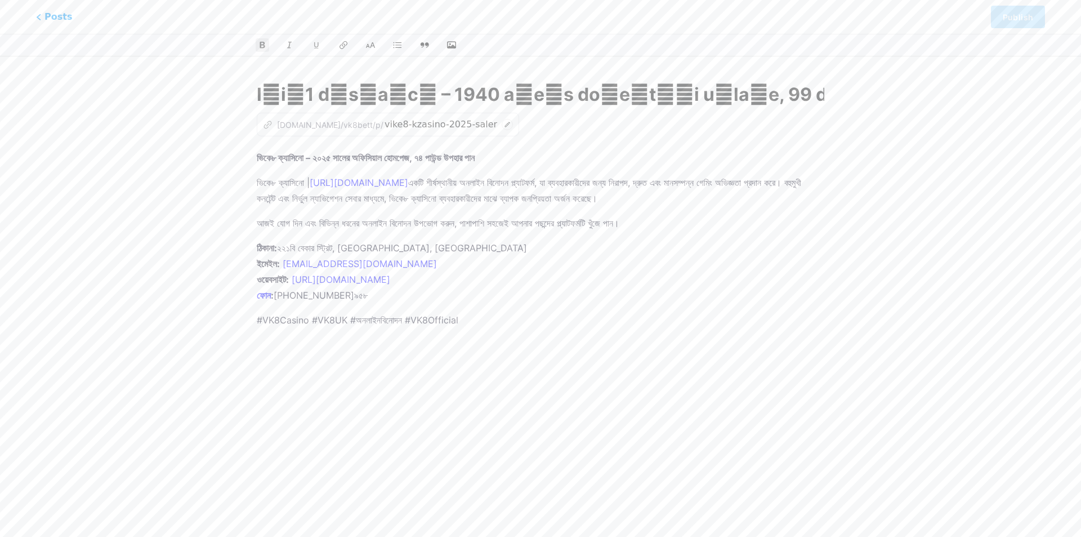
click at [550, 123] on div "z [DOMAIN_NAME]/vk8bett/p/ vike8-kzasino-2025-saler-ofisizal-hompej-74-paund-[P…" at bounding box center [541, 125] width 568 height 24
click at [612, 178] on p "ভিকে৮ ক্যাসিনো | [URL][DOMAIN_NAME] একটি শীর্ষস্থানীয় অনলাইন বিনোদন প্ল্যাটফর্…" at bounding box center [541, 191] width 568 height 32
click at [502, 127] on icon at bounding box center [507, 124] width 11 height 11
click at [490, 124] on div "z [DOMAIN_NAME]/vk8bett/p/ vike8-kzasino-2025-saler-ofisizal-hompej-74-paund-[P…" at bounding box center [541, 125] width 568 height 24
click at [456, 47] on icon "button" at bounding box center [451, 45] width 11 height 9
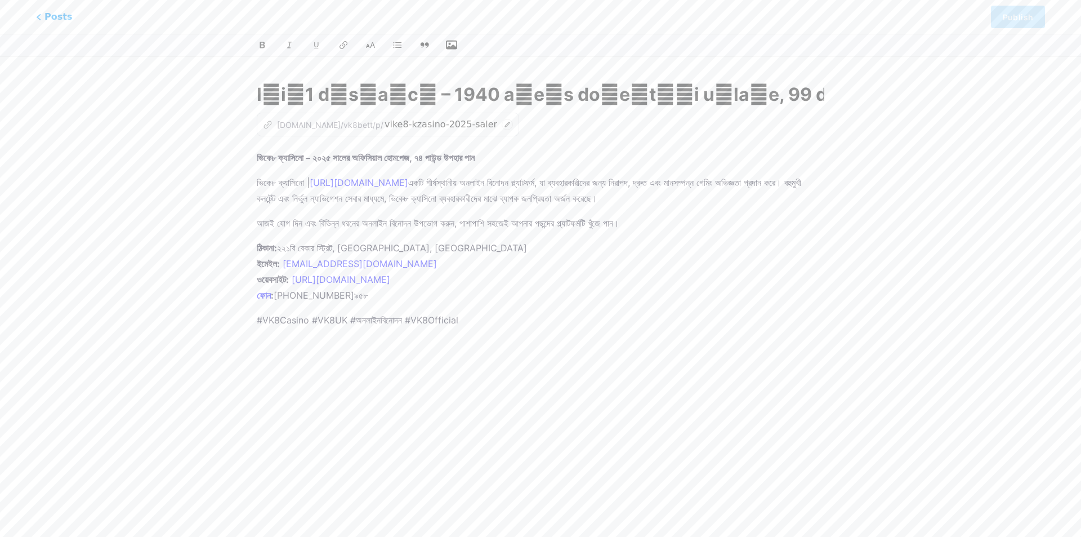
click at [0, 0] on input "file" at bounding box center [0, 0] width 0 height 0
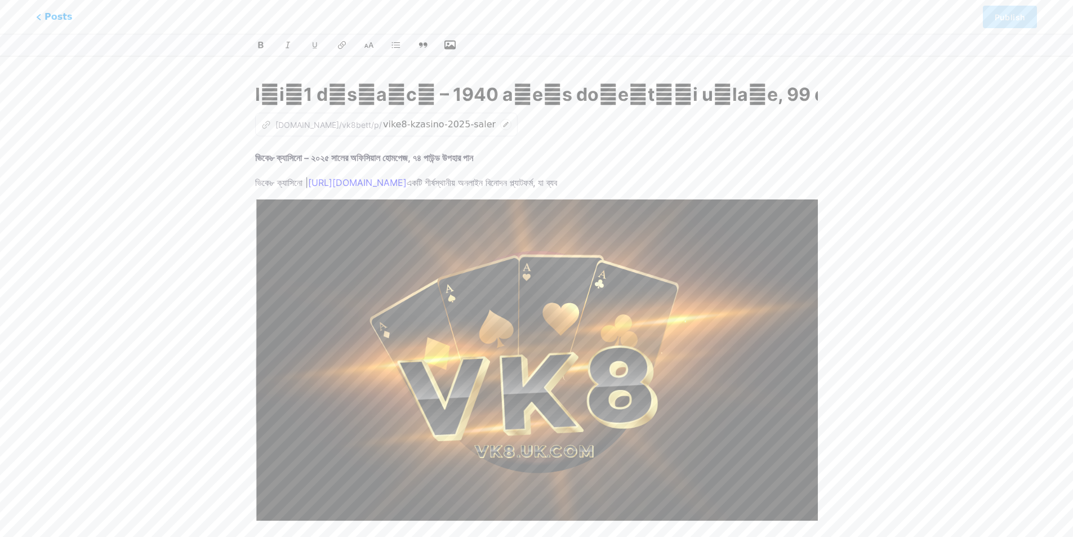
drag, startPoint x: 342, startPoint y: 82, endPoint x: 334, endPoint y: 90, distance: 11.1
click at [341, 82] on input "text" at bounding box center [536, 94] width 563 height 27
click at [360, 215] on img at bounding box center [536, 360] width 563 height 322
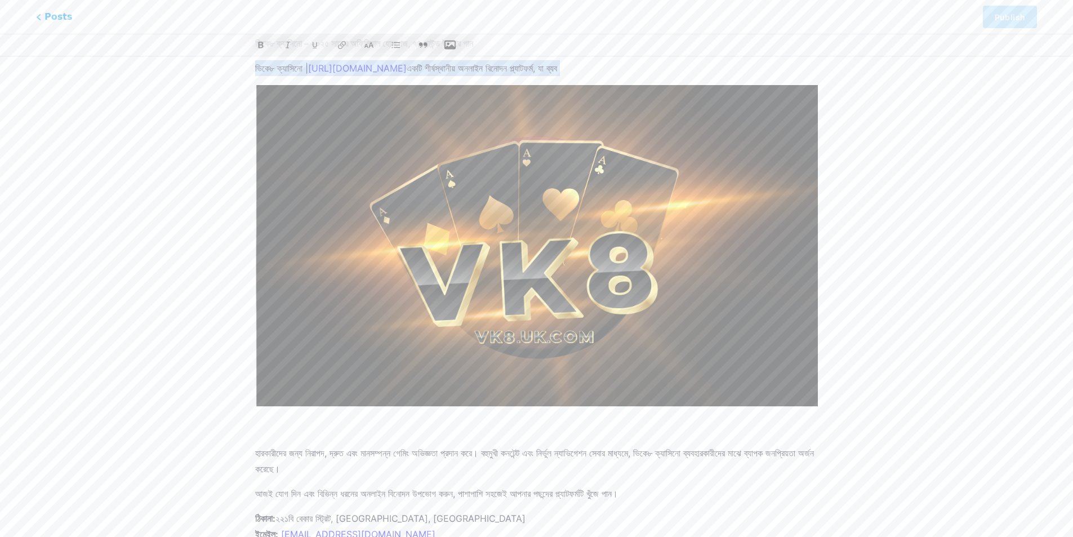
scroll to position [221, 0]
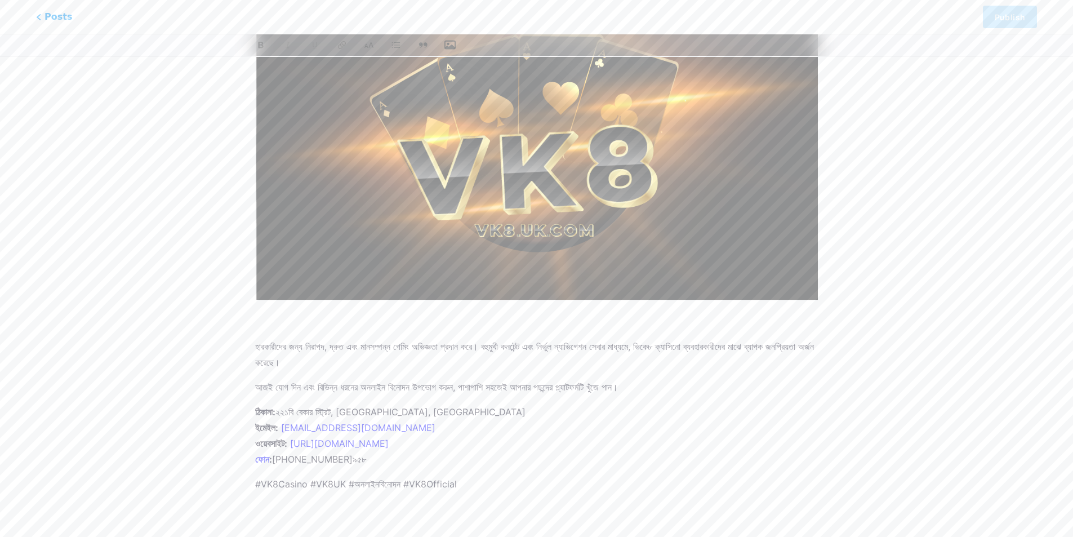
click at [648, 204] on img at bounding box center [536, 140] width 563 height 322
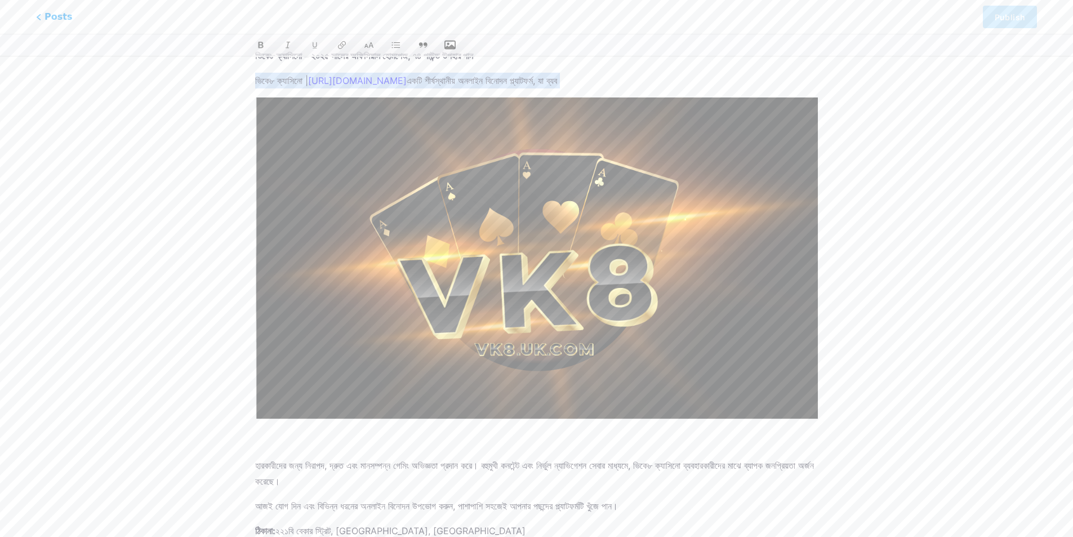
scroll to position [0, 0]
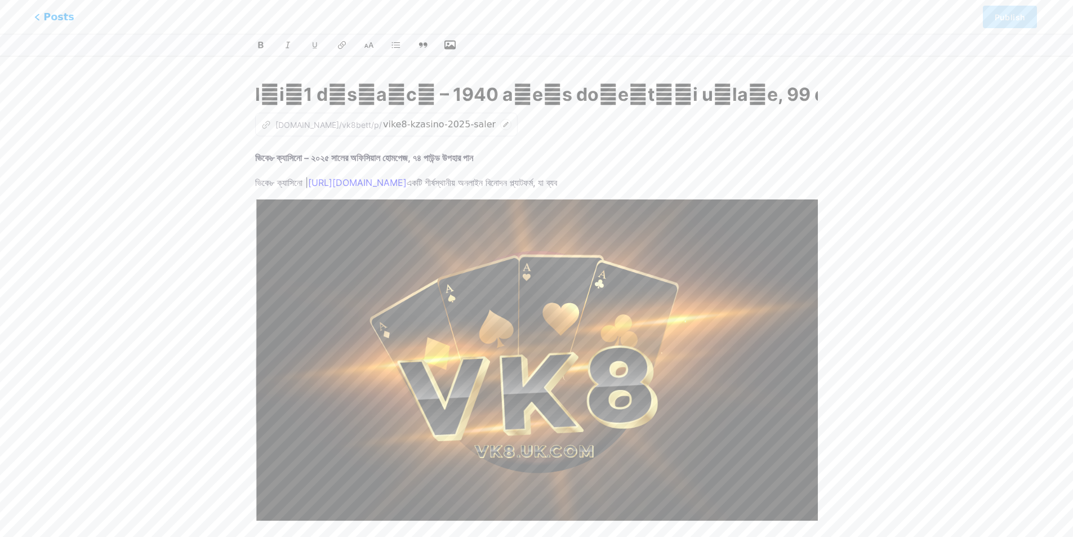
click at [42, 15] on span "Posts" at bounding box center [54, 17] width 40 height 15
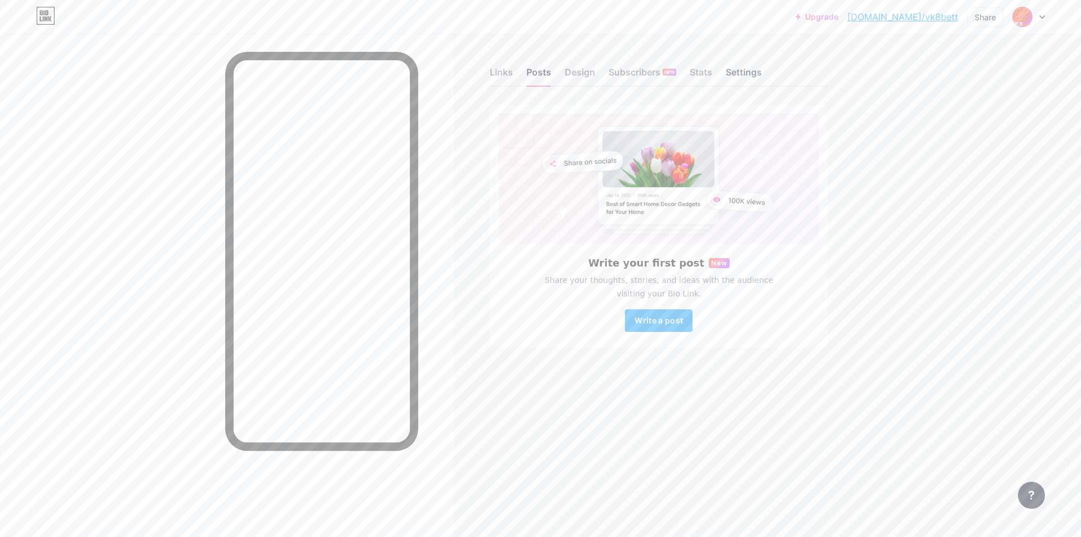
click at [731, 74] on div "Settings" at bounding box center [744, 75] width 36 height 20
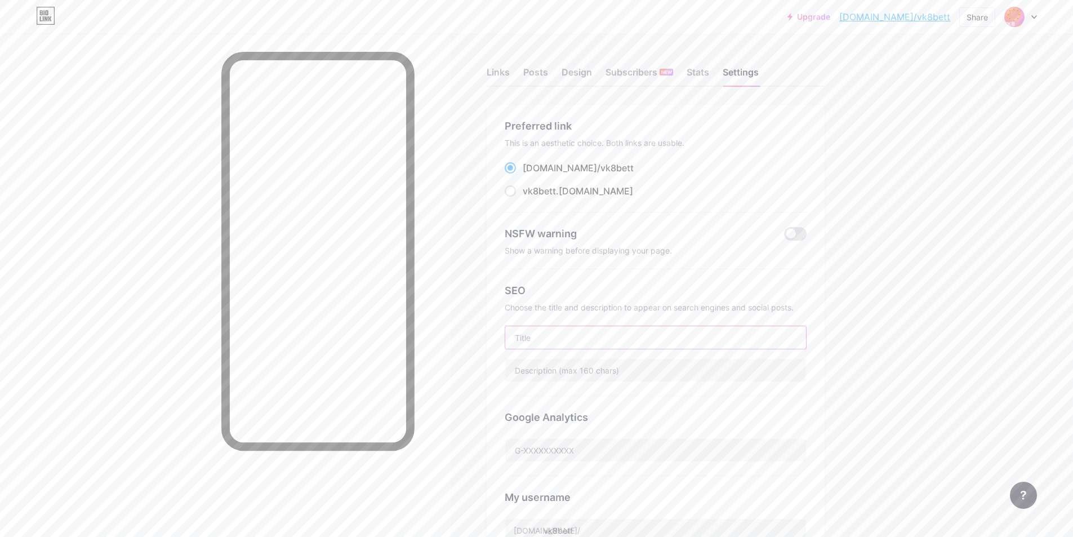
click at [572, 341] on input "text" at bounding box center [655, 337] width 301 height 23
click at [505, 78] on div "Links" at bounding box center [498, 75] width 23 height 20
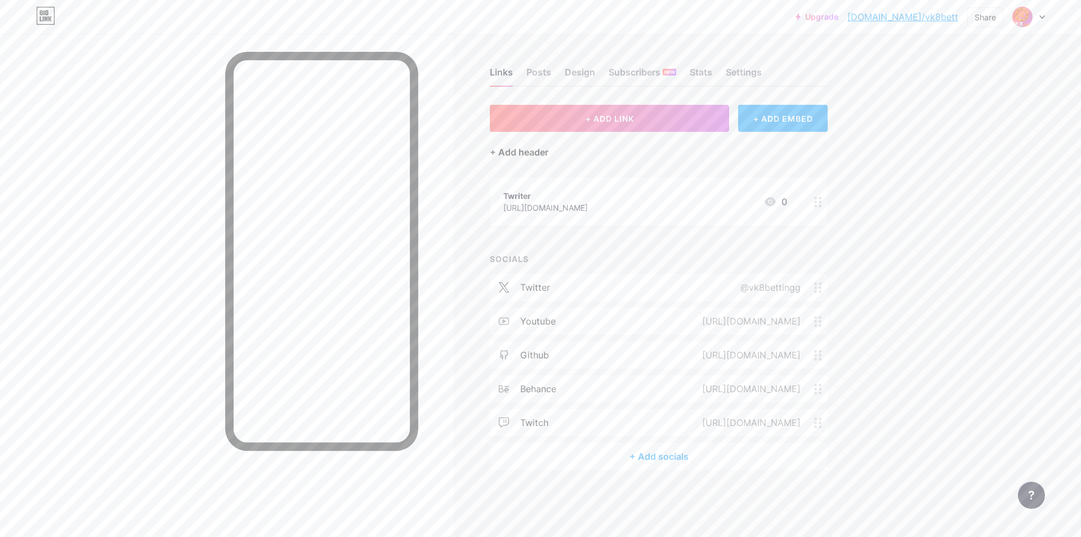
click at [527, 156] on div "+ Add header" at bounding box center [519, 152] width 59 height 14
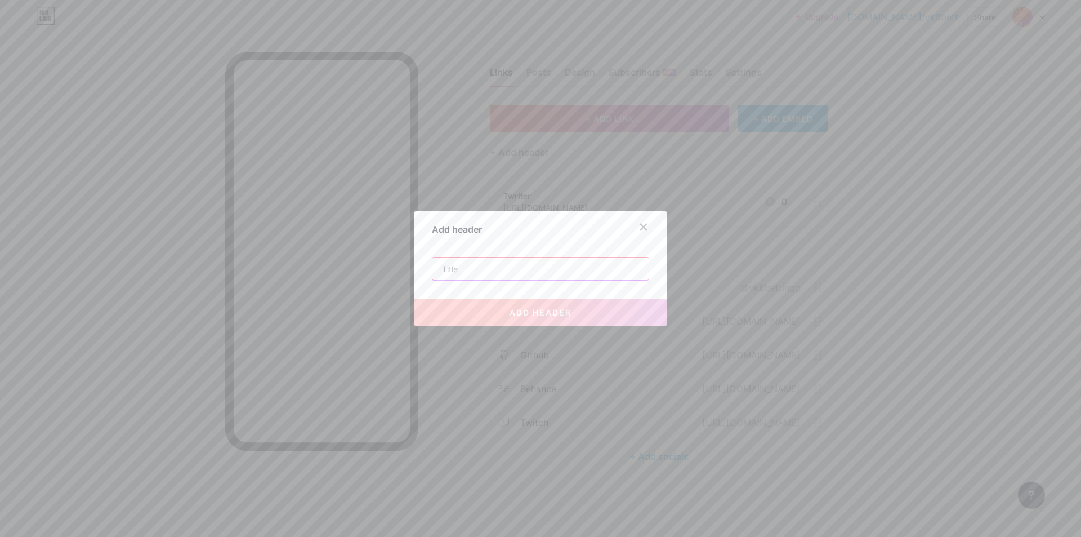
click at [556, 272] on input "text" at bounding box center [540, 268] width 216 height 23
paste input "ভিকে৮ ক্যাসিনো – ২০২৫ সালের অফিসিয়াল হোমপেজ, ৭৪ পাউন্ড উপহার পান"
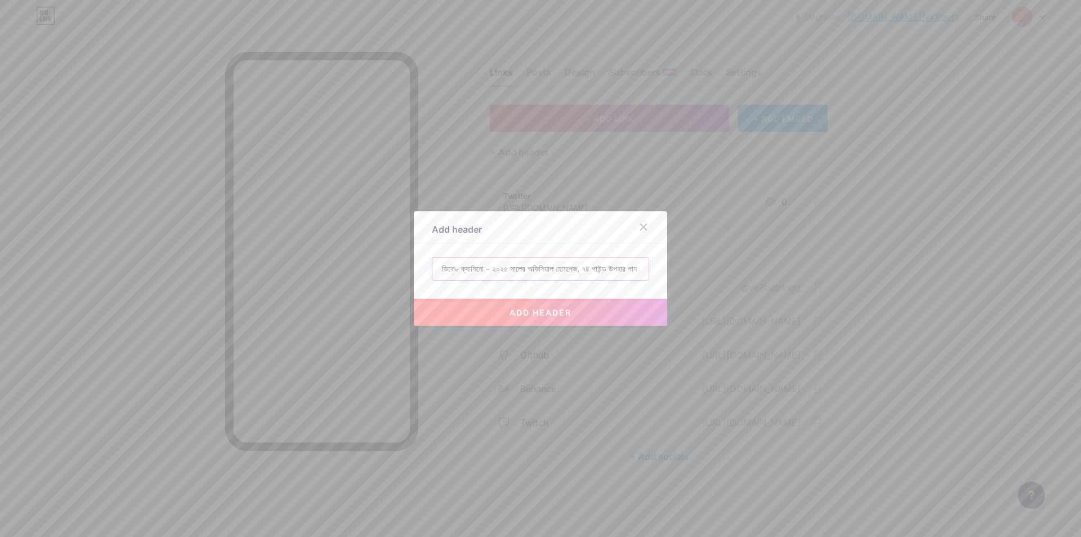
scroll to position [0, 69]
type input "ভিকে৮ ক্যাসিনো – ২০২৫ সালের অফিসিয়াল হোমপেজ, ৭৪ পাউন্ড উপহার পান"
click at [546, 318] on button "add header" at bounding box center [540, 311] width 253 height 27
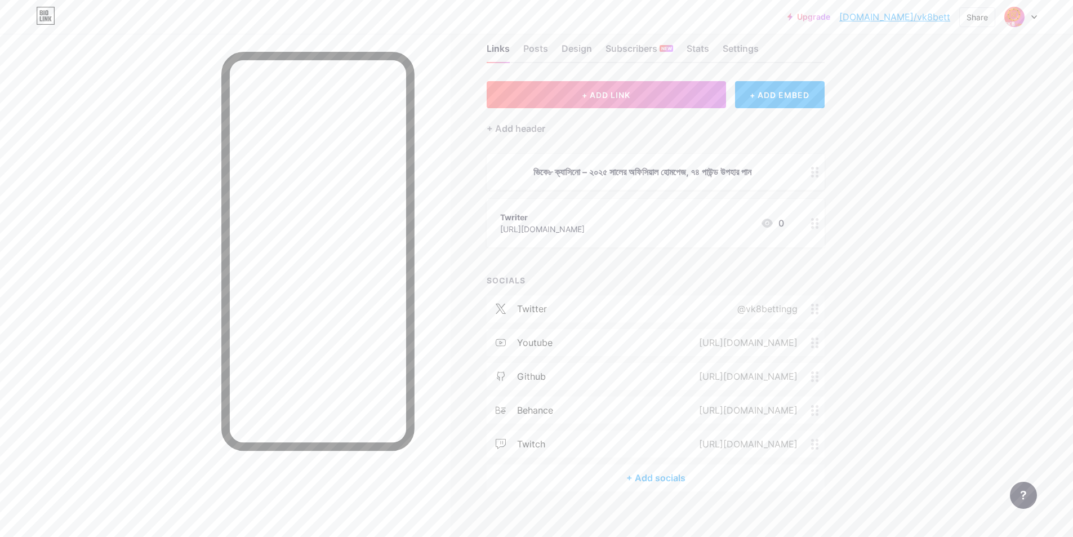
scroll to position [0, 0]
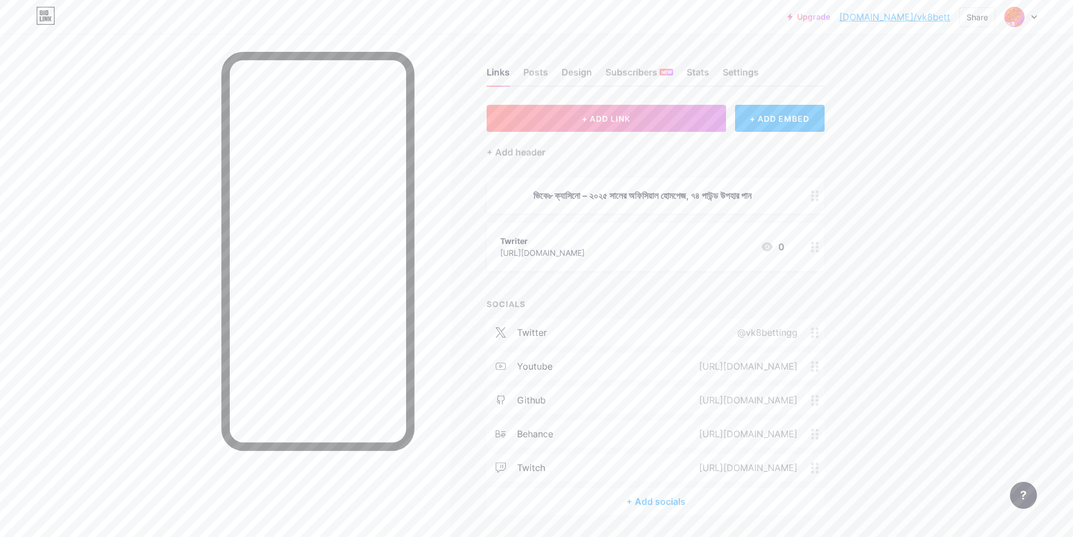
click at [891, 17] on link "[DOMAIN_NAME]/vk8bett" at bounding box center [894, 17] width 111 height 14
click at [581, 75] on div "Design" at bounding box center [576, 75] width 30 height 20
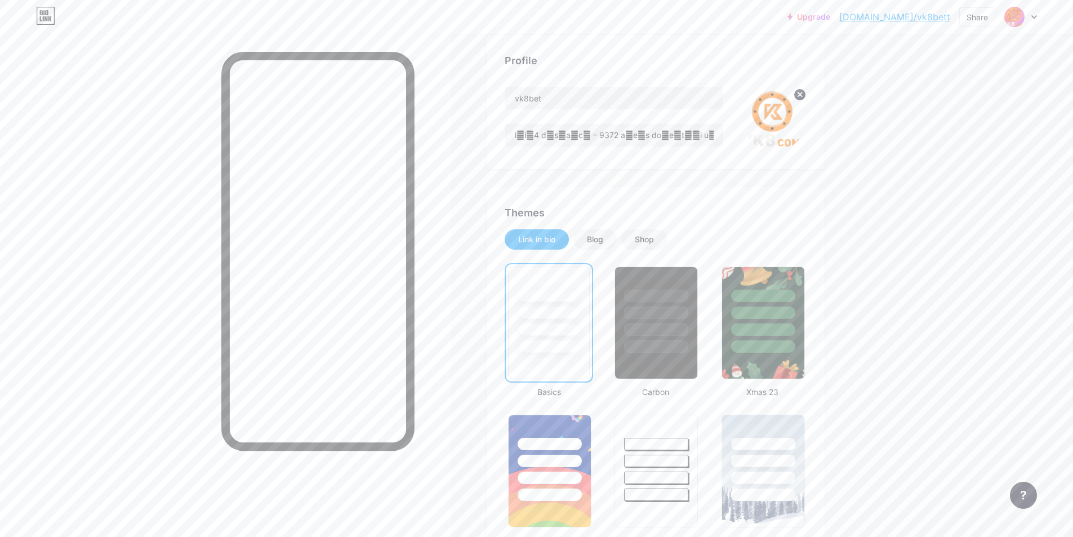
scroll to position [225, 0]
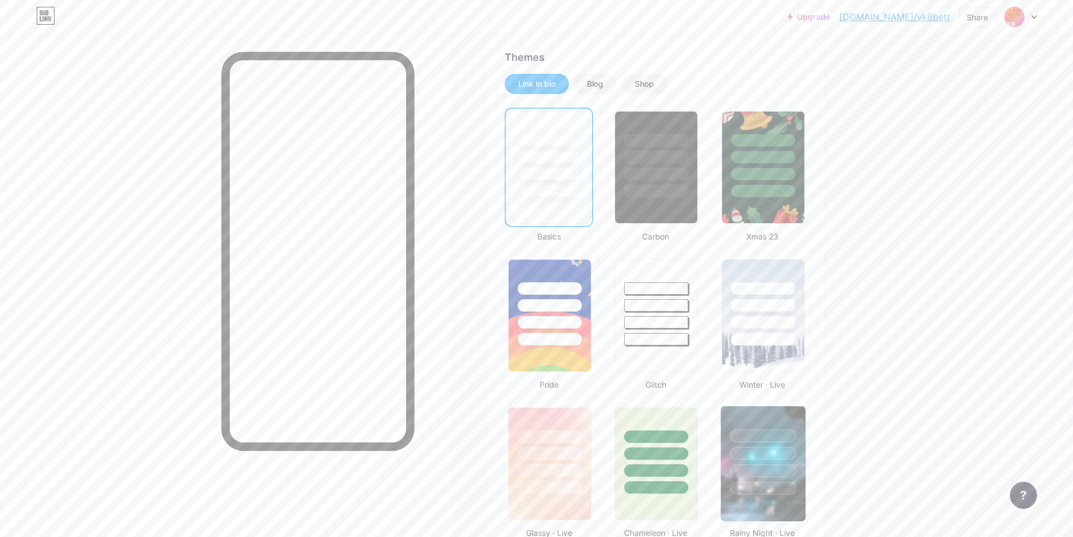
click at [759, 437] on div at bounding box center [763, 435] width 66 height 13
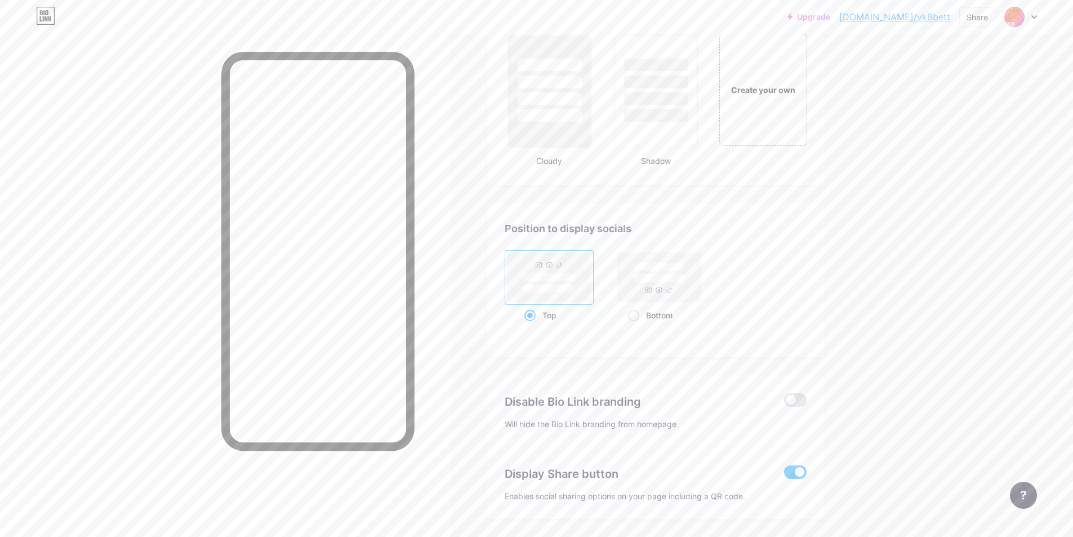
scroll to position [1376, 0]
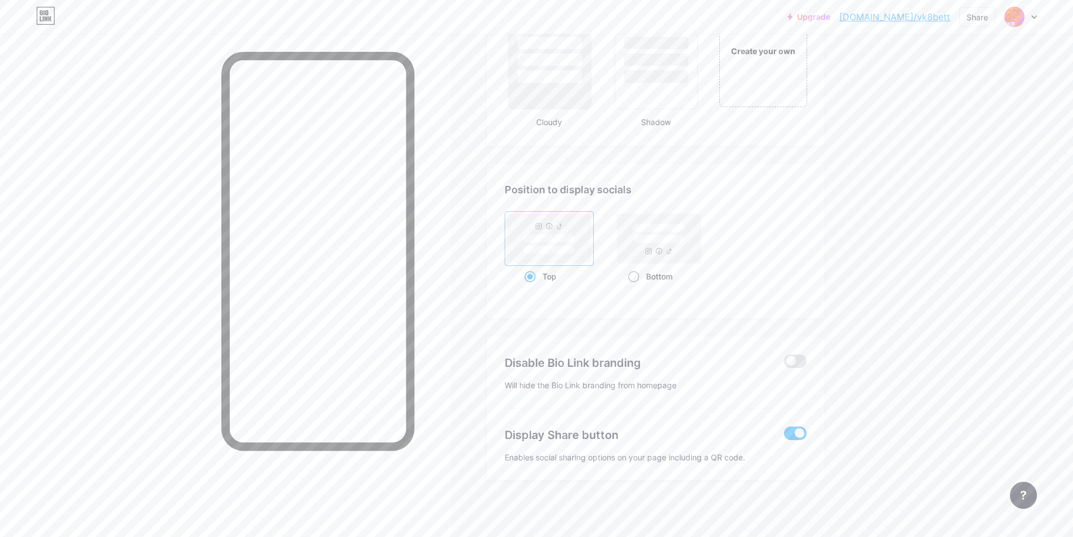
click at [688, 240] on rect at bounding box center [659, 238] width 84 height 50
click at [635, 287] on input "Bottom" at bounding box center [631, 290] width 7 height 7
radio input "true"
click at [590, 241] on rect at bounding box center [549, 238] width 84 height 50
click at [532, 287] on input "Top" at bounding box center [527, 290] width 7 height 7
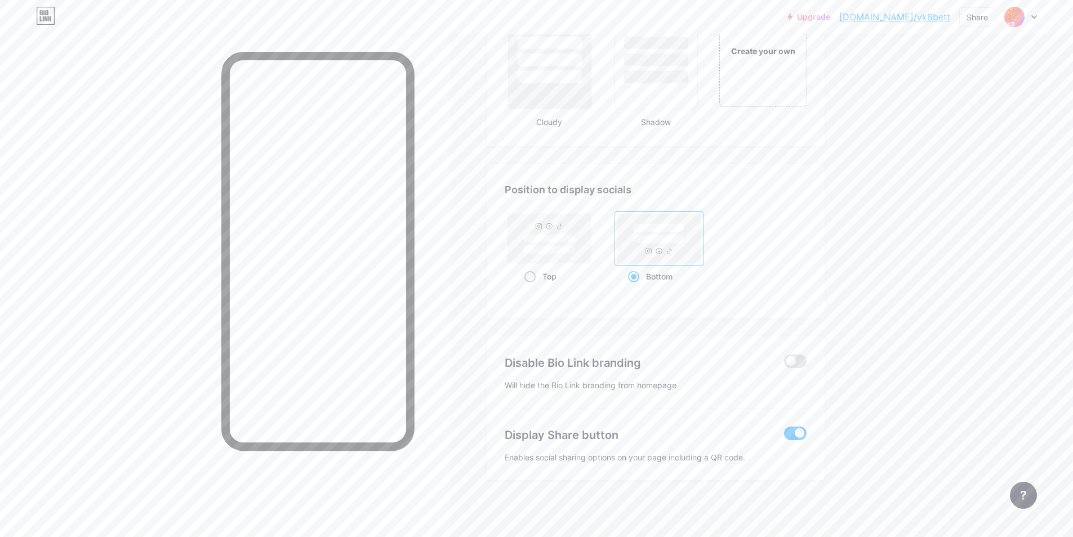
radio input "true"
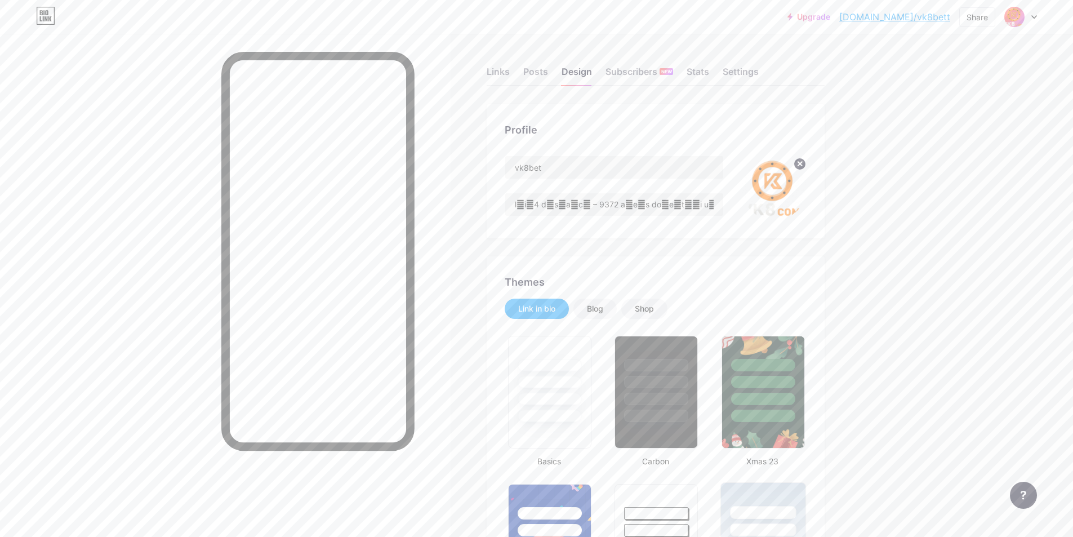
scroll to position [0, 0]
click at [508, 74] on div "Links" at bounding box center [498, 75] width 23 height 20
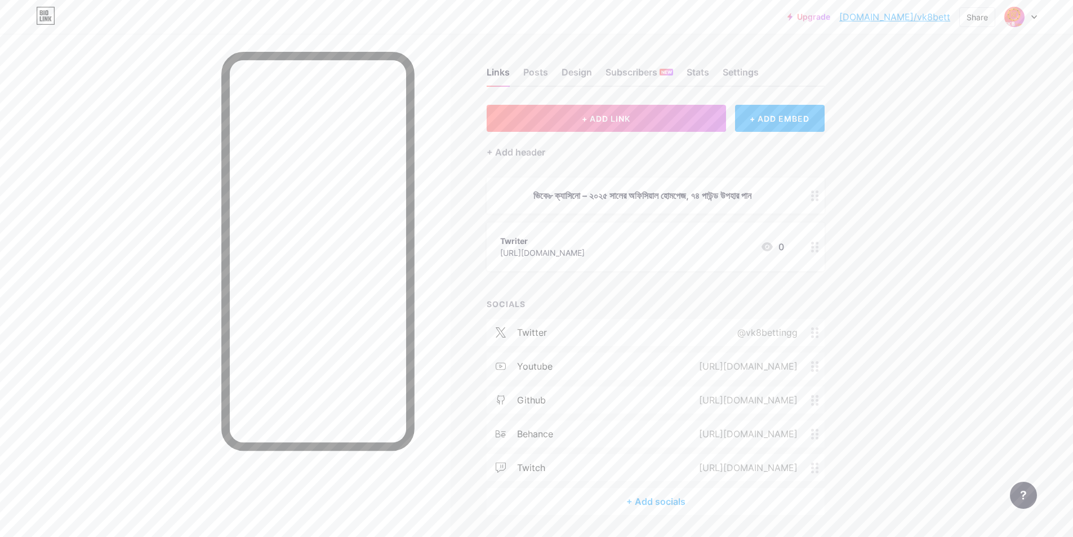
click at [922, 124] on div "Upgrade [DOMAIN_NAME]/vk8bet... [DOMAIN_NAME]/vk8bett Share Switch accounts vk8…" at bounding box center [536, 285] width 1073 height 571
